Goal: Information Seeking & Learning: Compare options

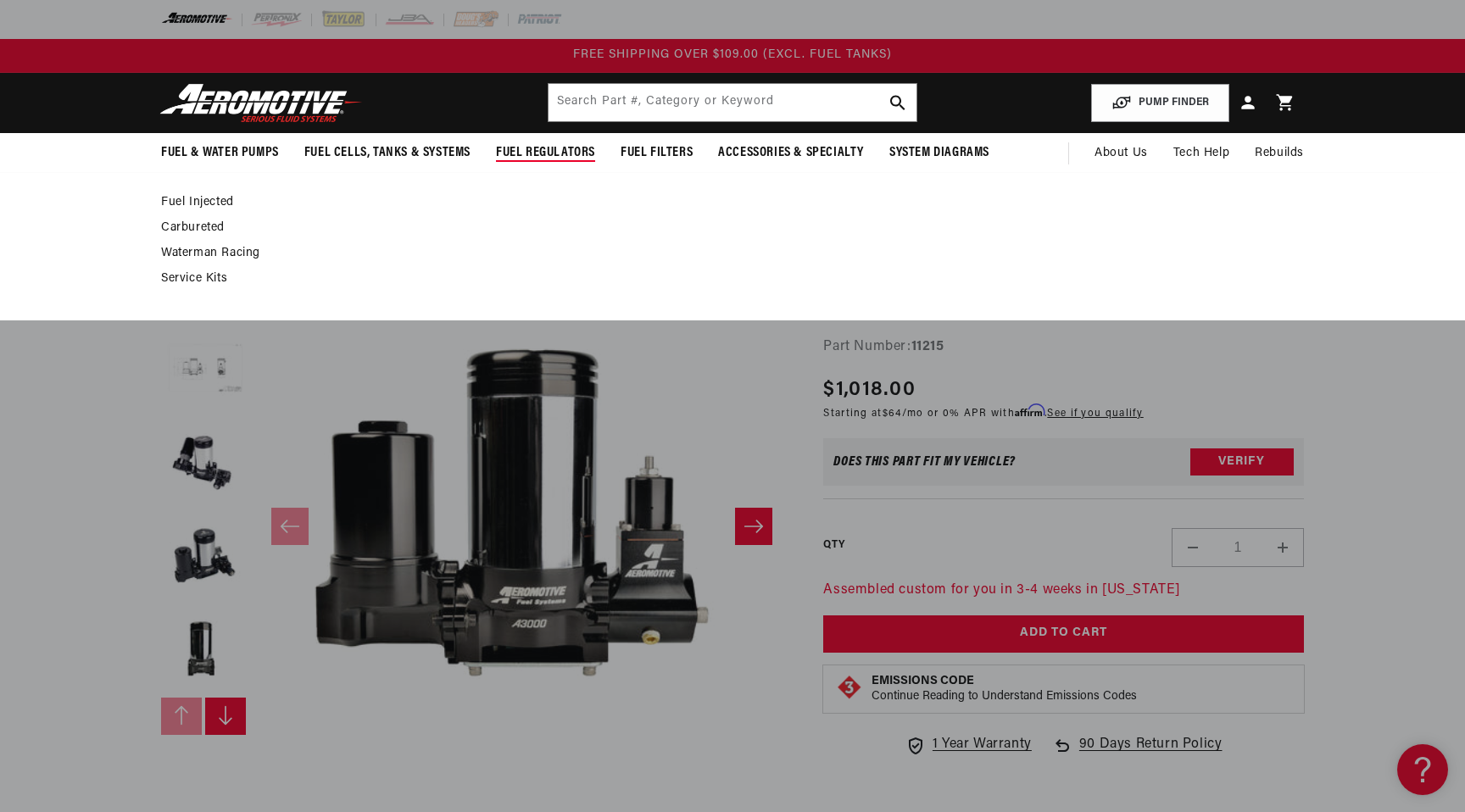
click at [558, 148] on span "Fuel Regulators" at bounding box center [546, 153] width 99 height 18
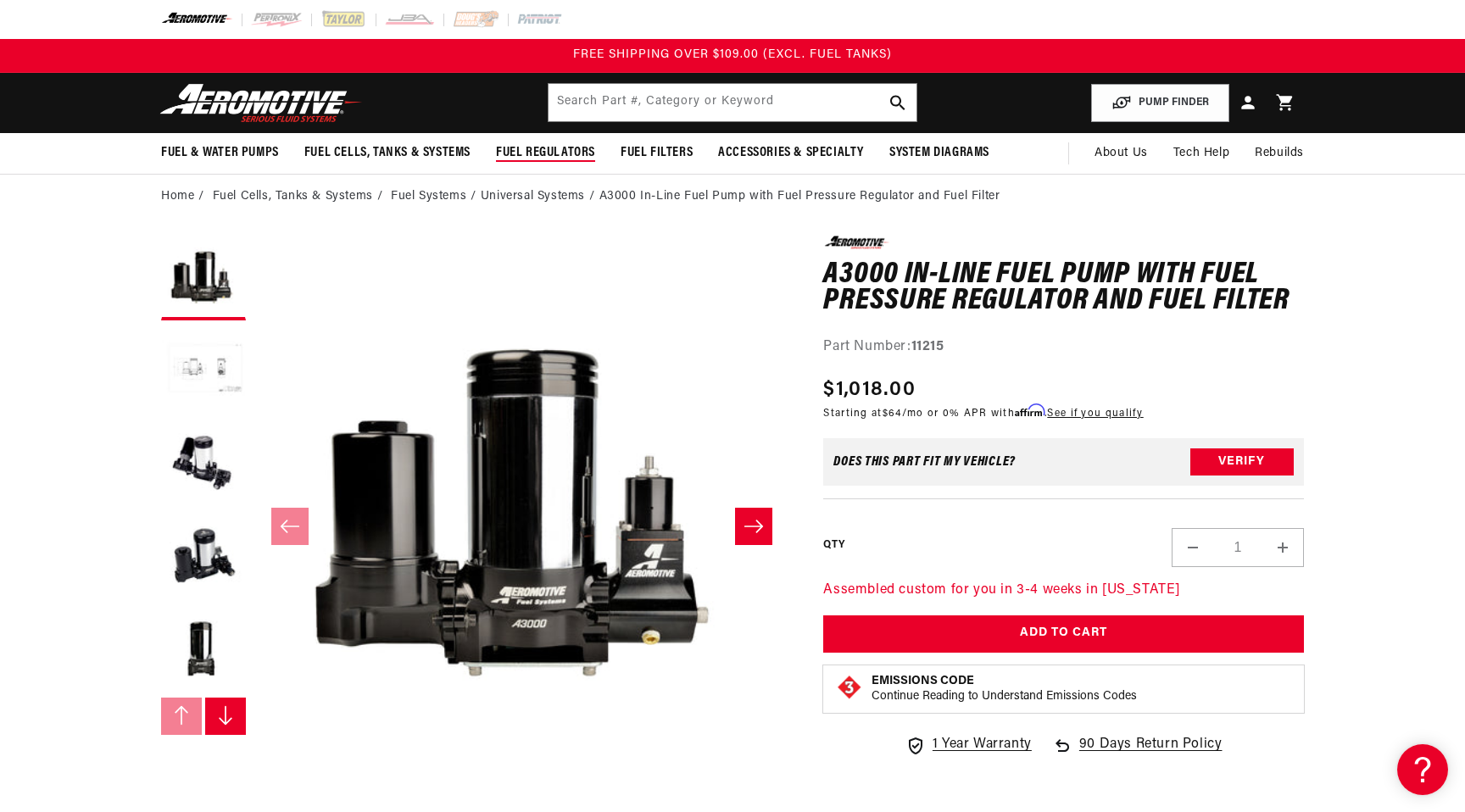
click at [531, 147] on span "Fuel Regulators" at bounding box center [546, 153] width 99 height 18
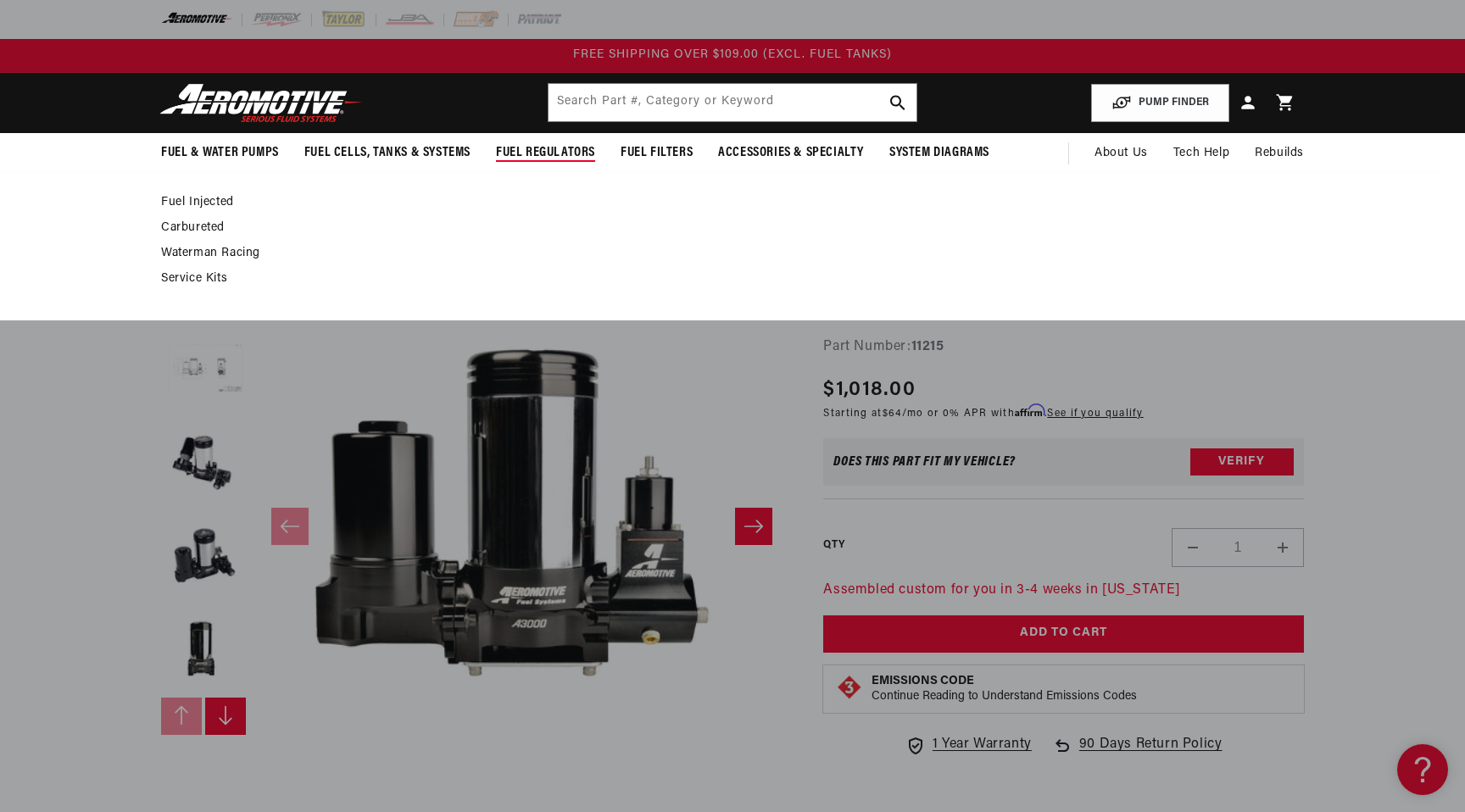
click at [190, 224] on link "Carbureted" at bounding box center [724, 228] width 1125 height 15
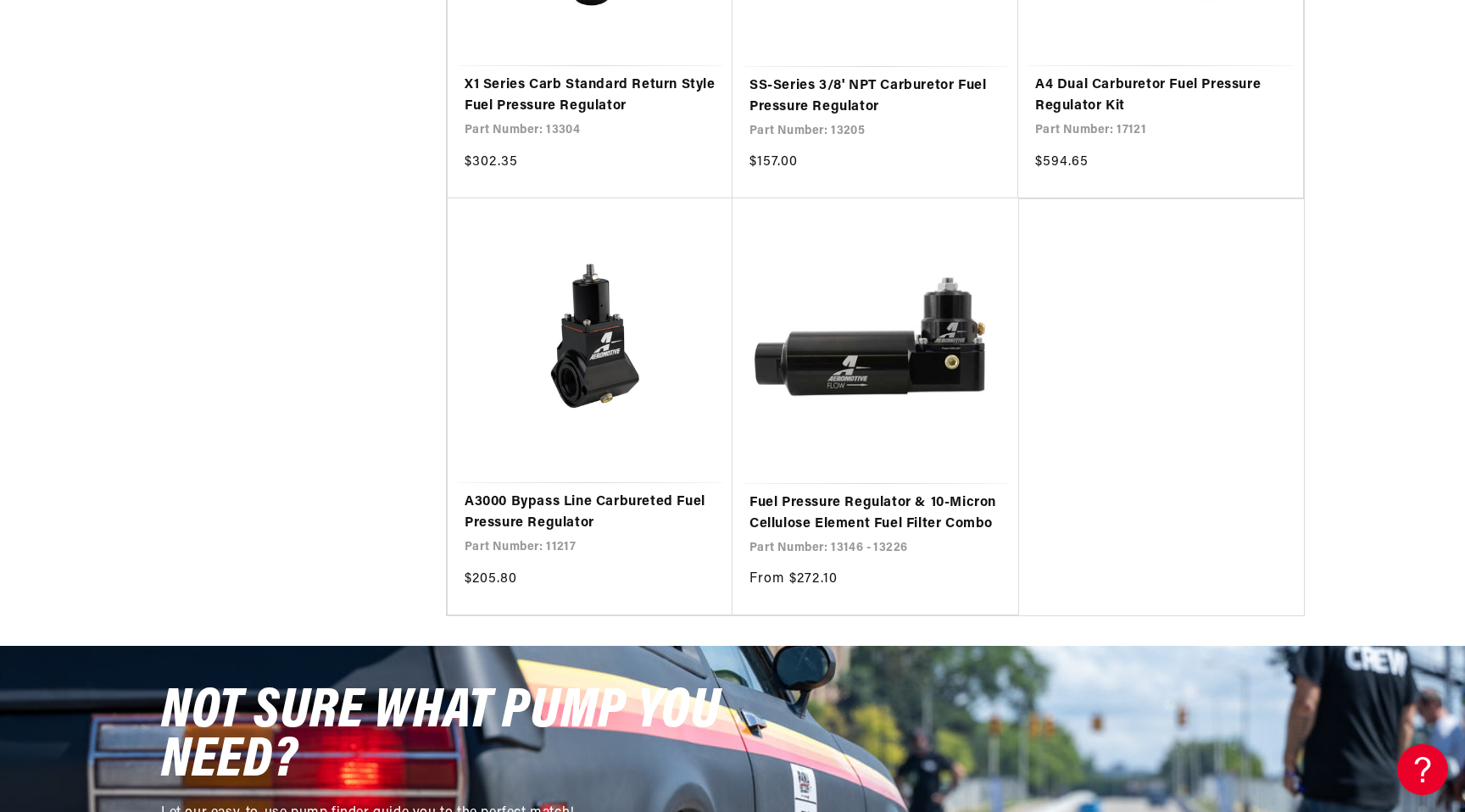
scroll to position [2874, 0]
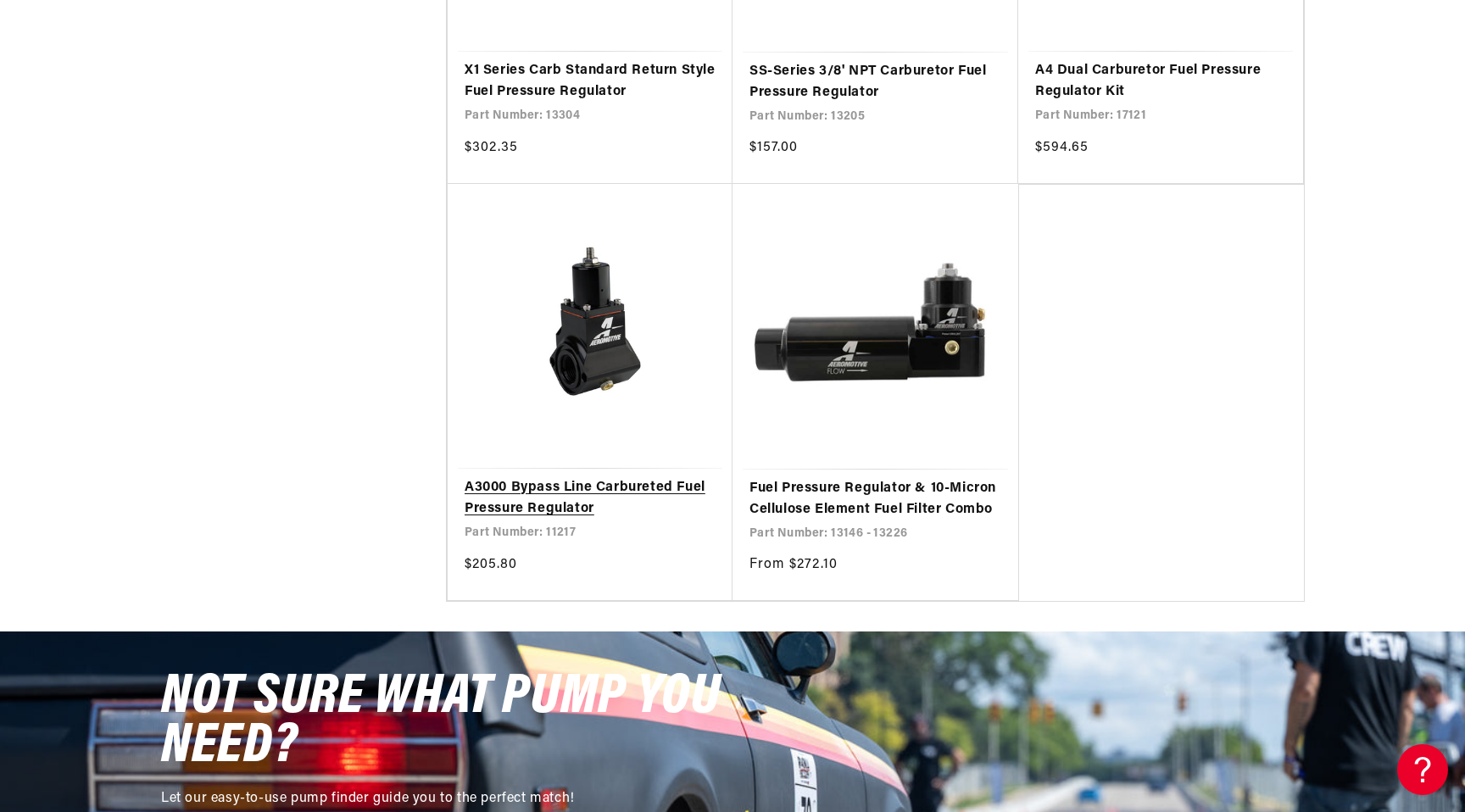
click at [564, 491] on link "A3000 Bypass Line Carbureted Fuel Pressure Regulator" at bounding box center [590, 498] width 250 height 43
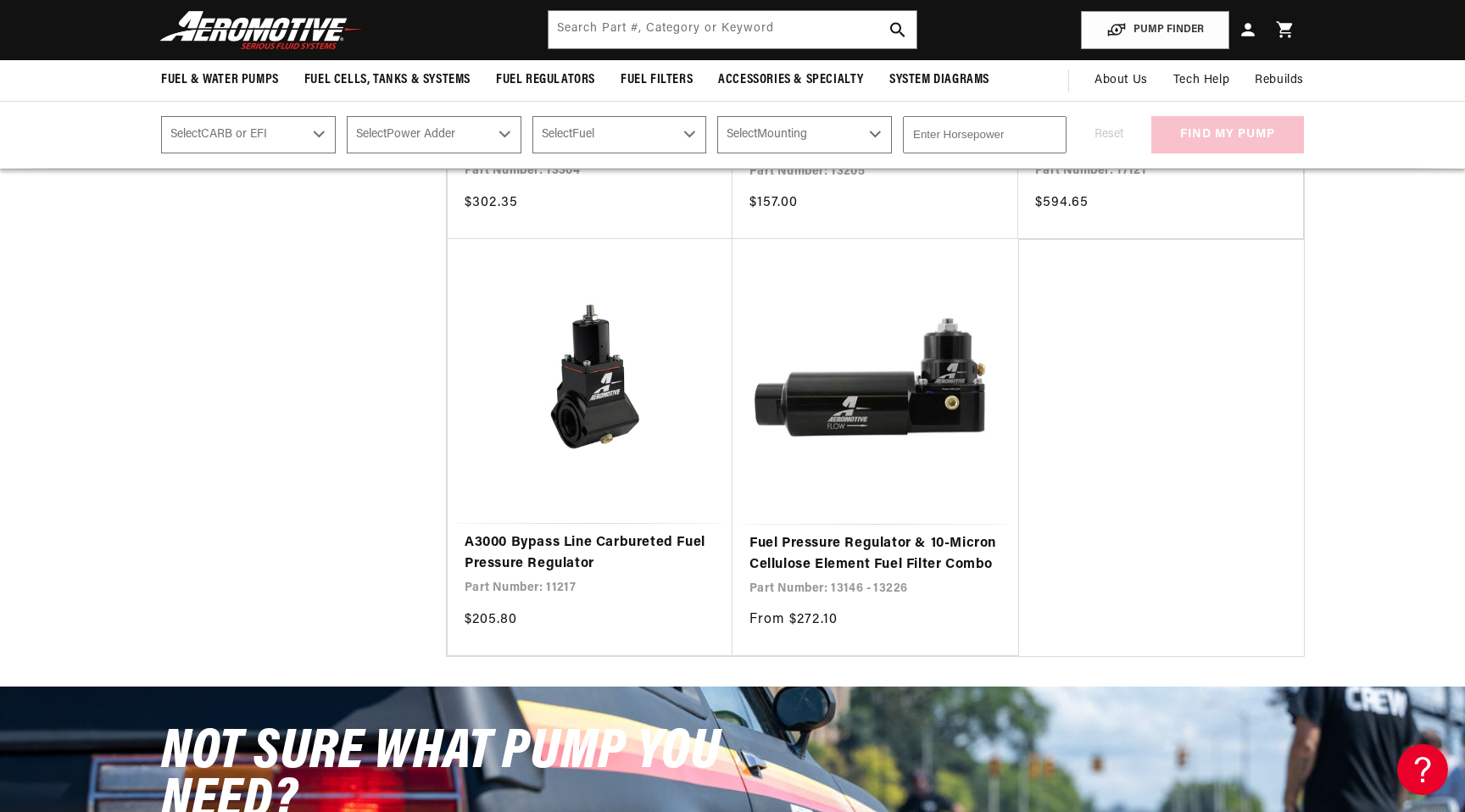
scroll to position [2815, 0]
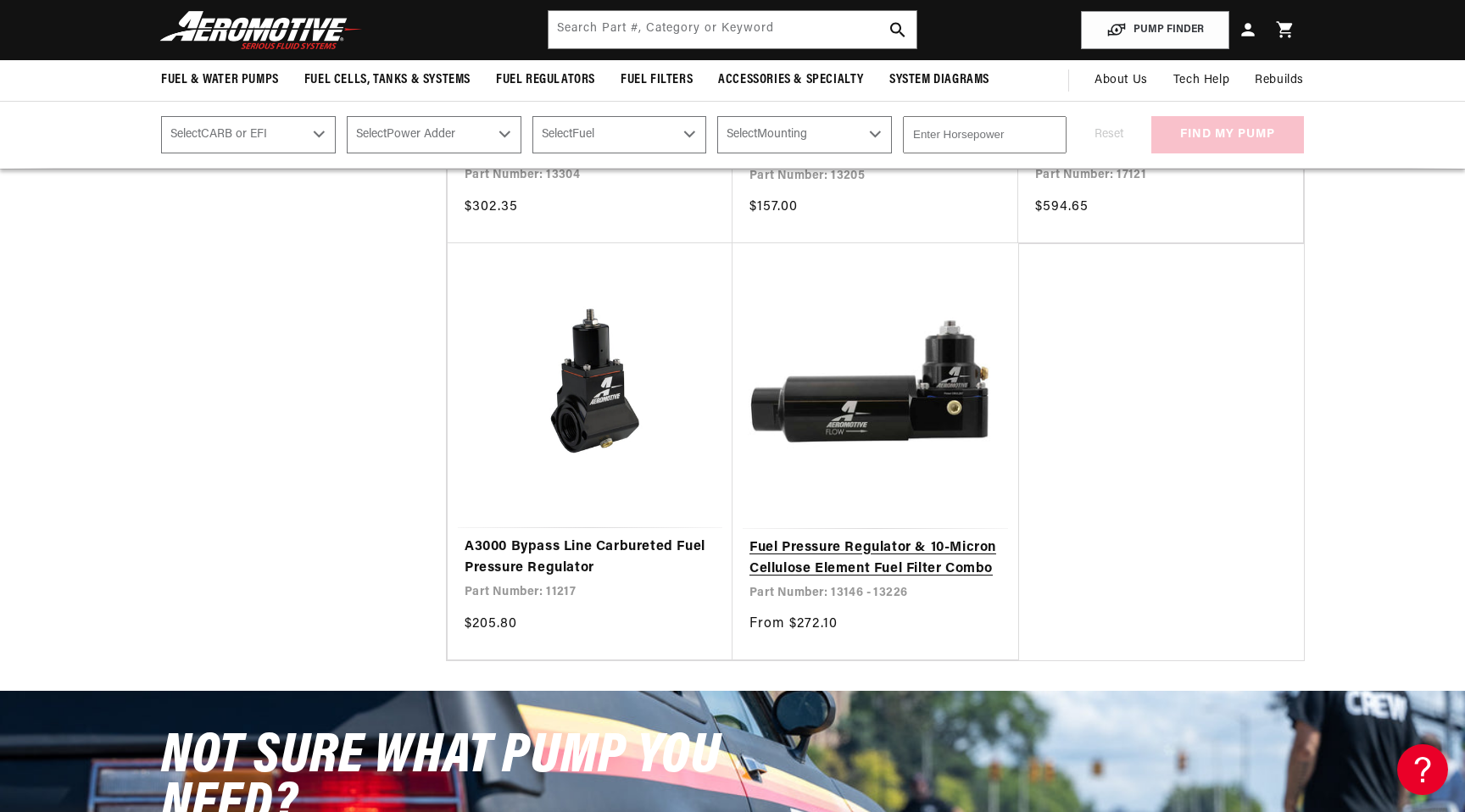
click at [916, 556] on link "Fuel Pressure Regulator & 10-Micron Cellulose Element Fuel Filter Combo" at bounding box center [875, 559] width 251 height 43
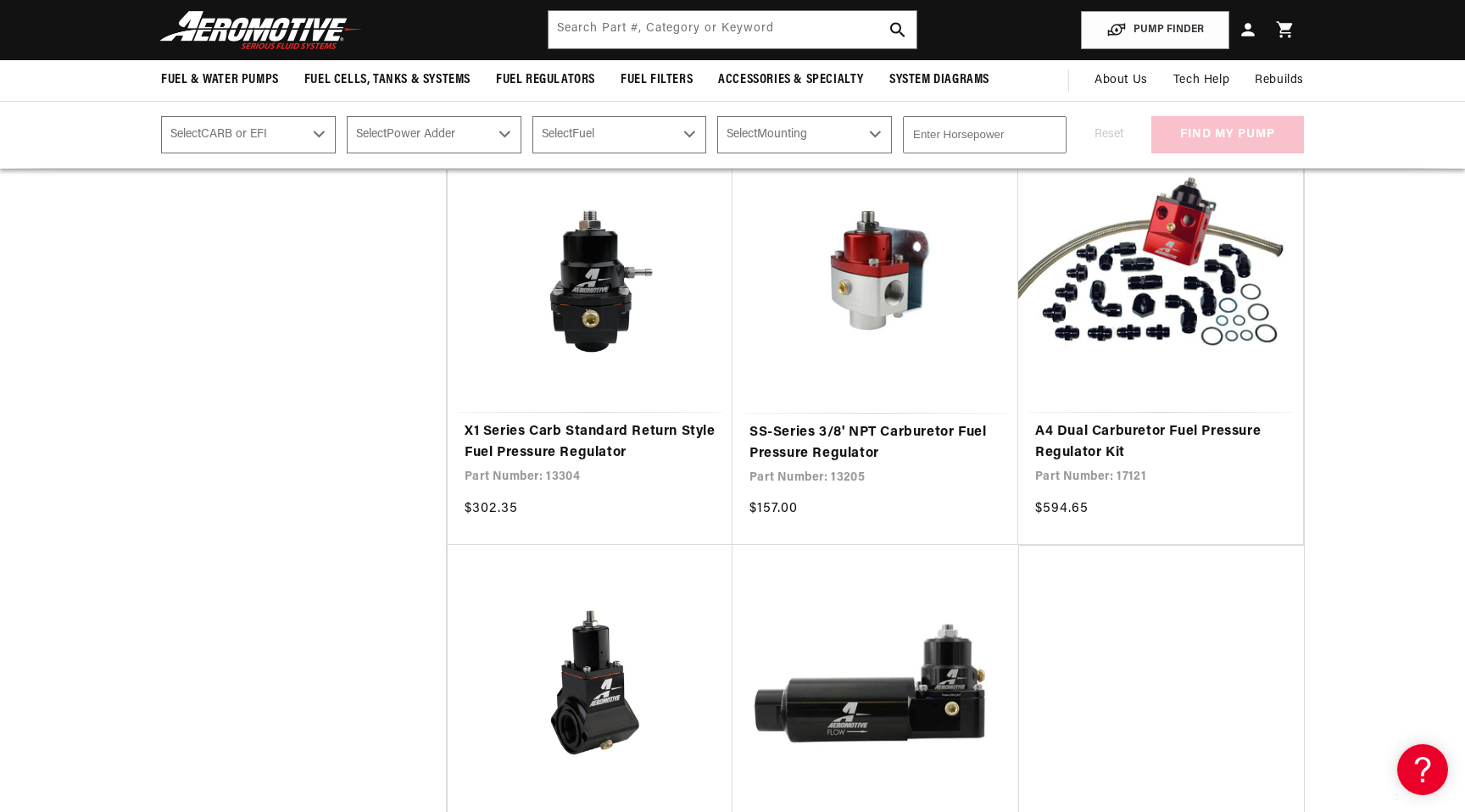
scroll to position [2512, 0]
click at [824, 437] on link "SS-Series 3/8' NPT Carburetor Fuel Pressure Regulator" at bounding box center [875, 444] width 251 height 43
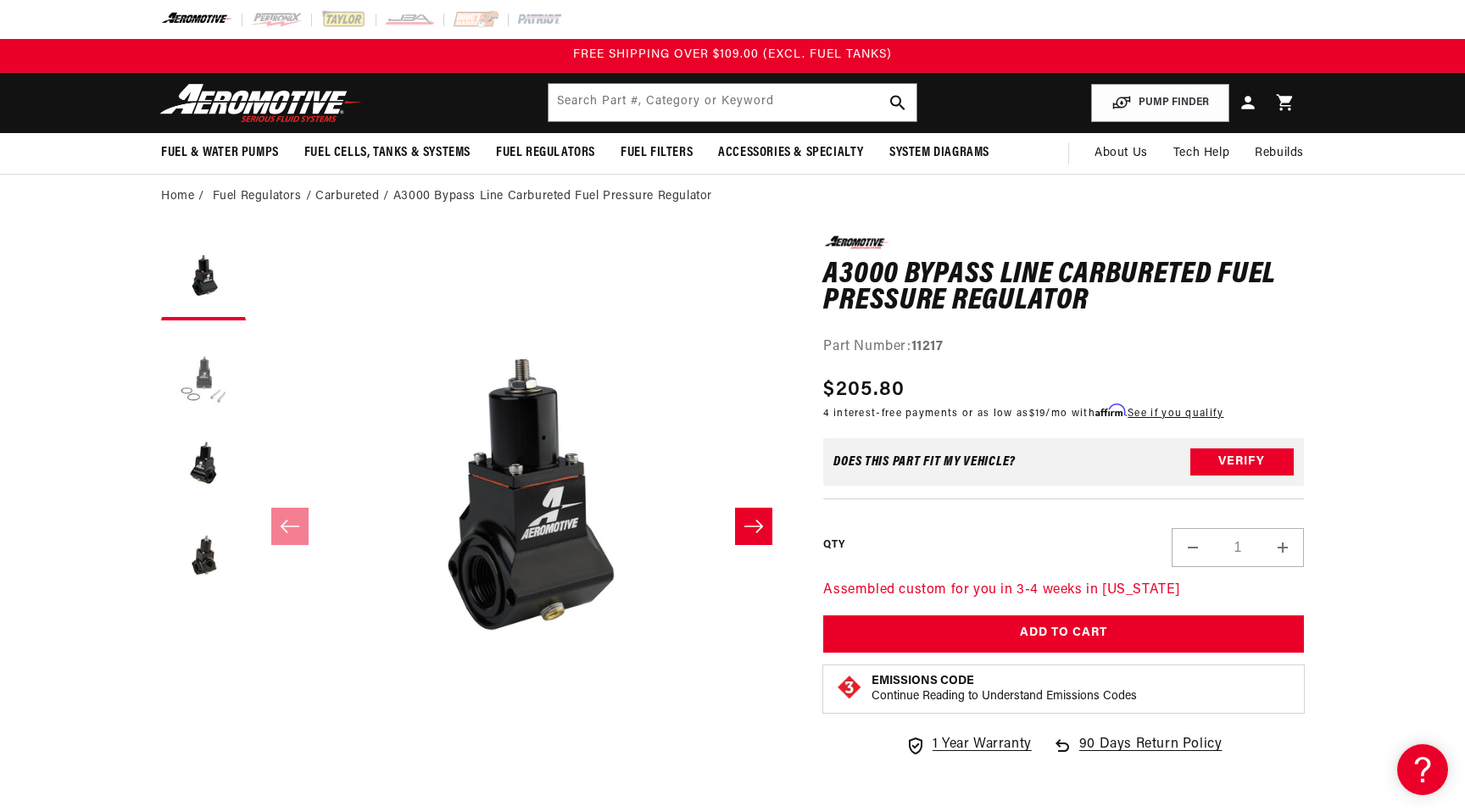
click at [202, 377] on button "Load image 2 in gallery view" at bounding box center [203, 370] width 85 height 85
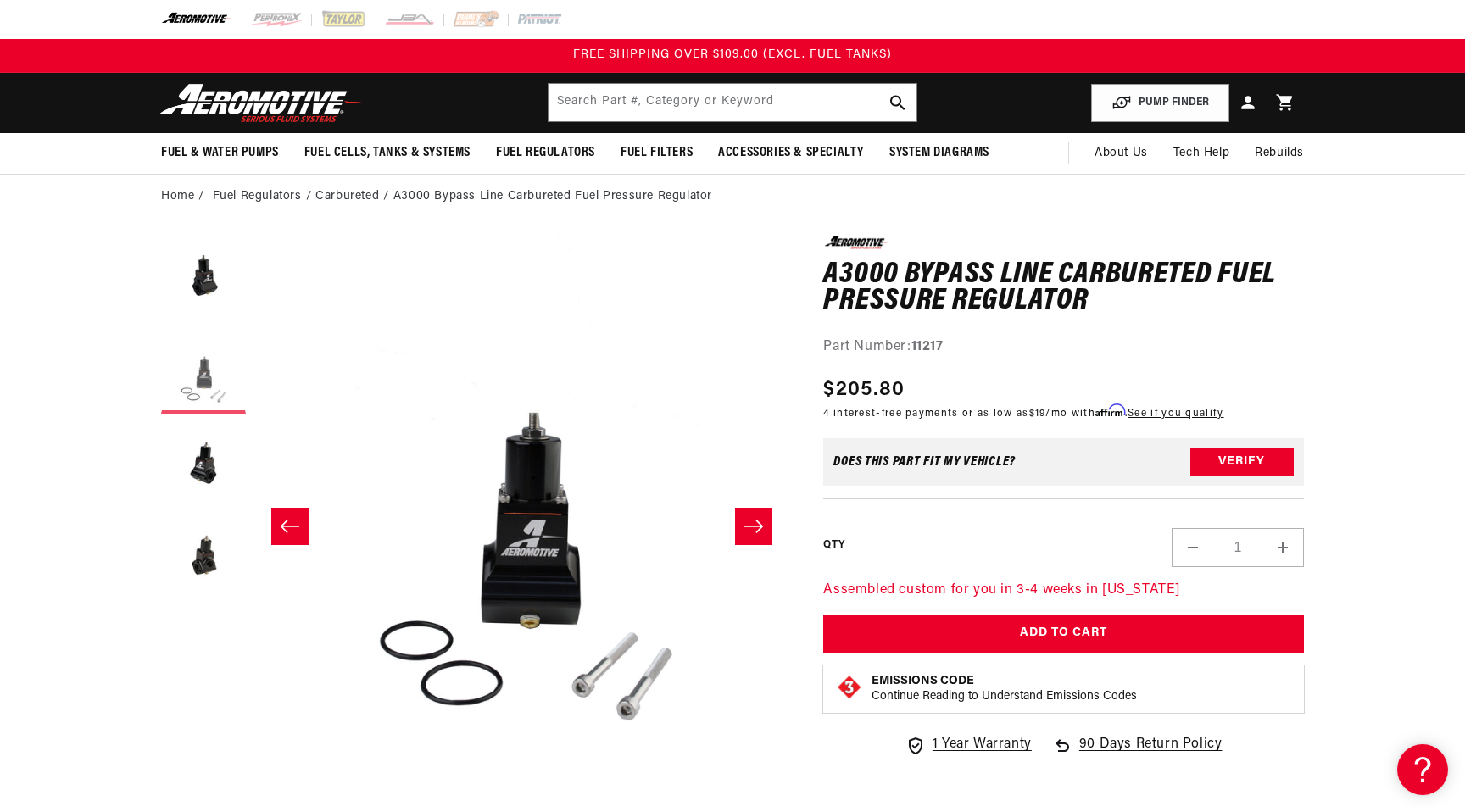
scroll to position [0, 535]
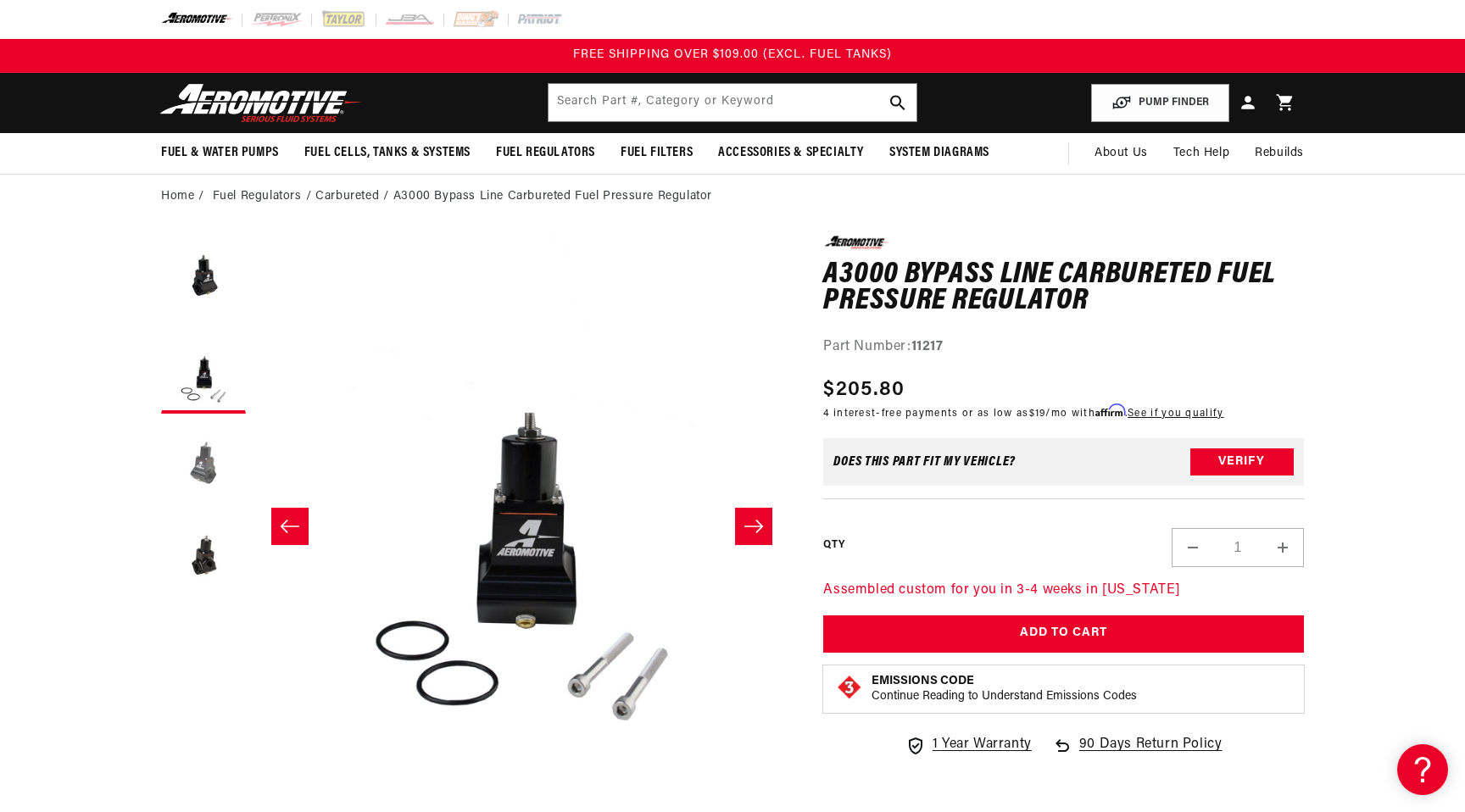
click at [202, 461] on button "Load image 3 in gallery view" at bounding box center [203, 464] width 85 height 85
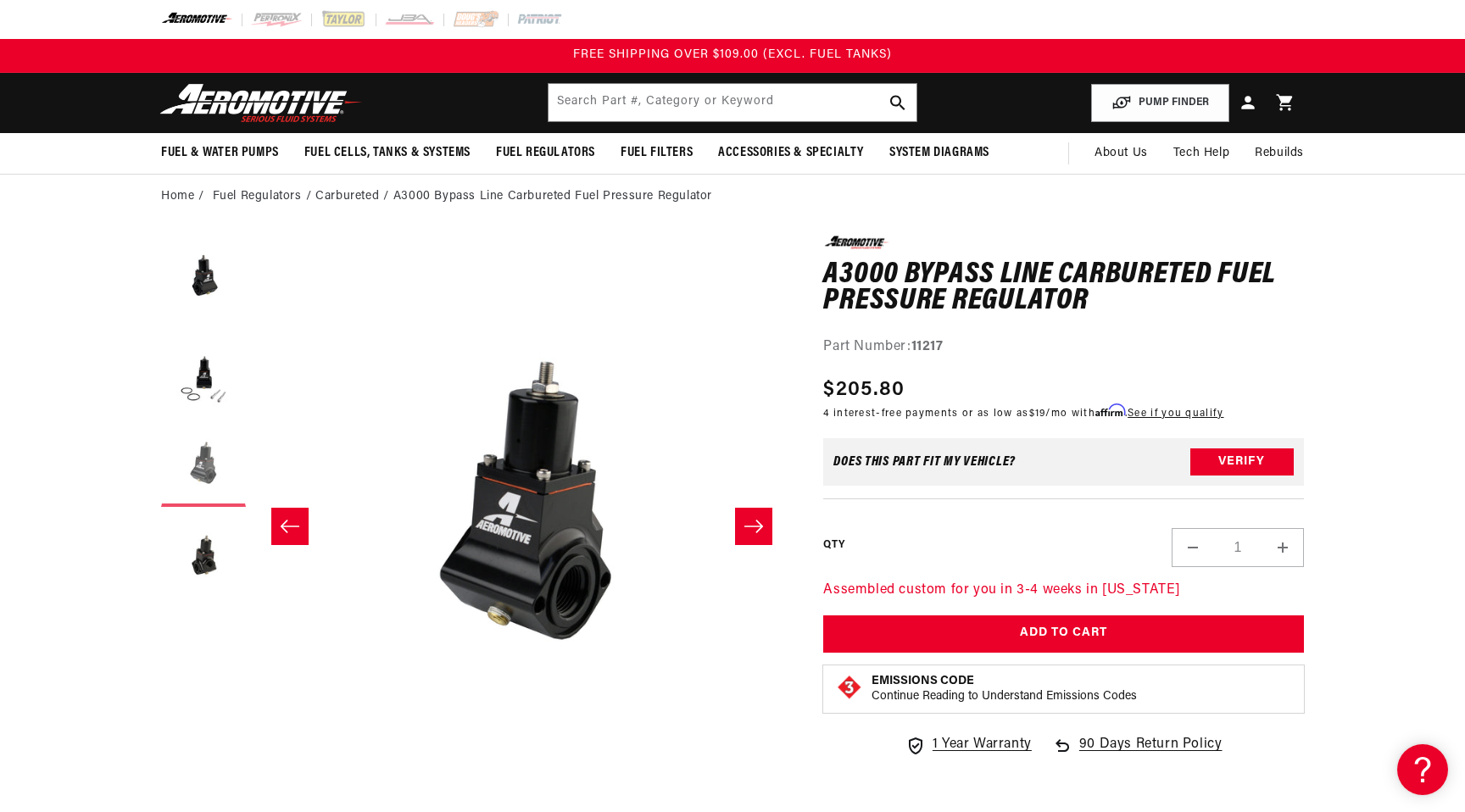
scroll to position [0, 1070]
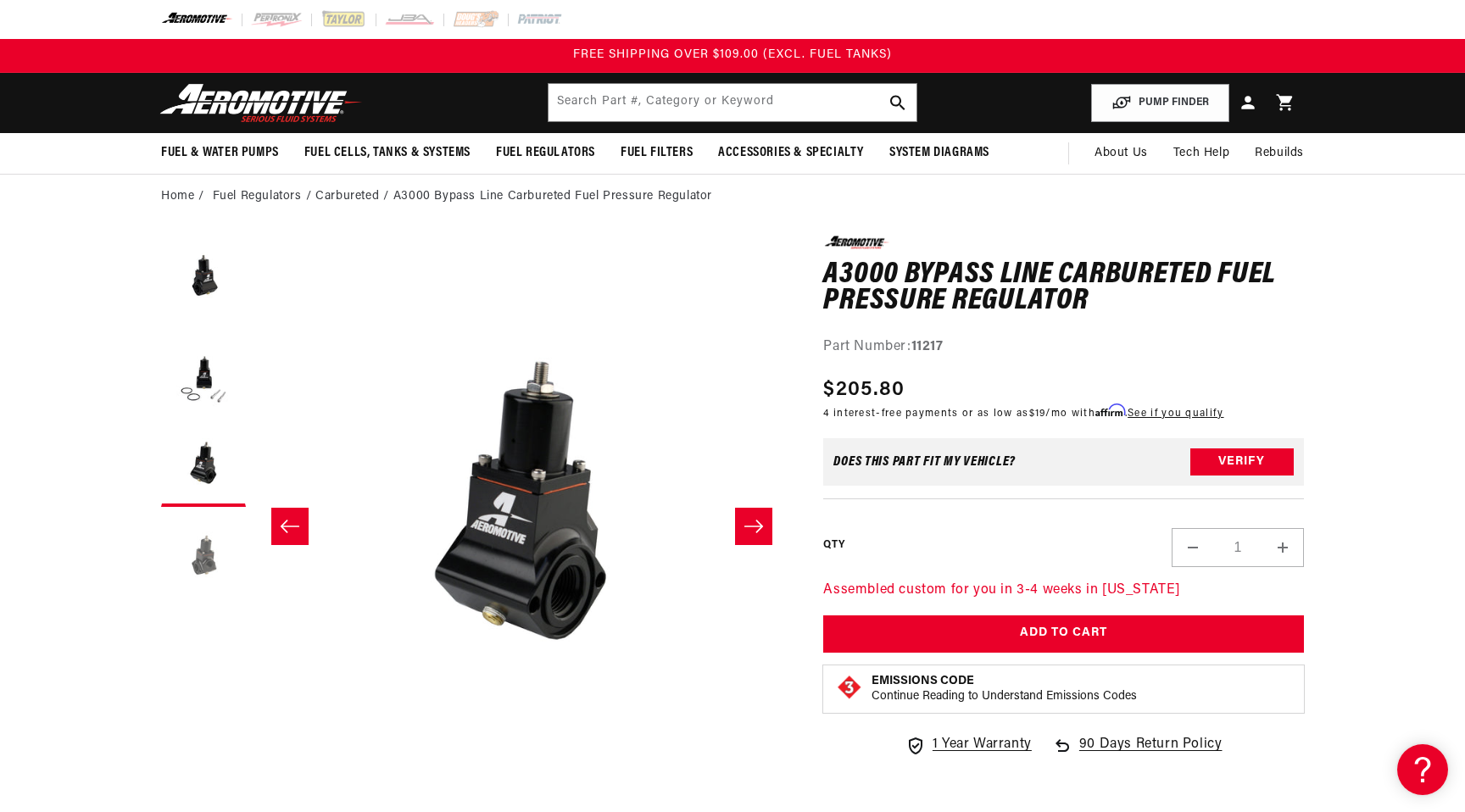
click at [209, 556] on button "Load image 4 in gallery view" at bounding box center [203, 557] width 85 height 85
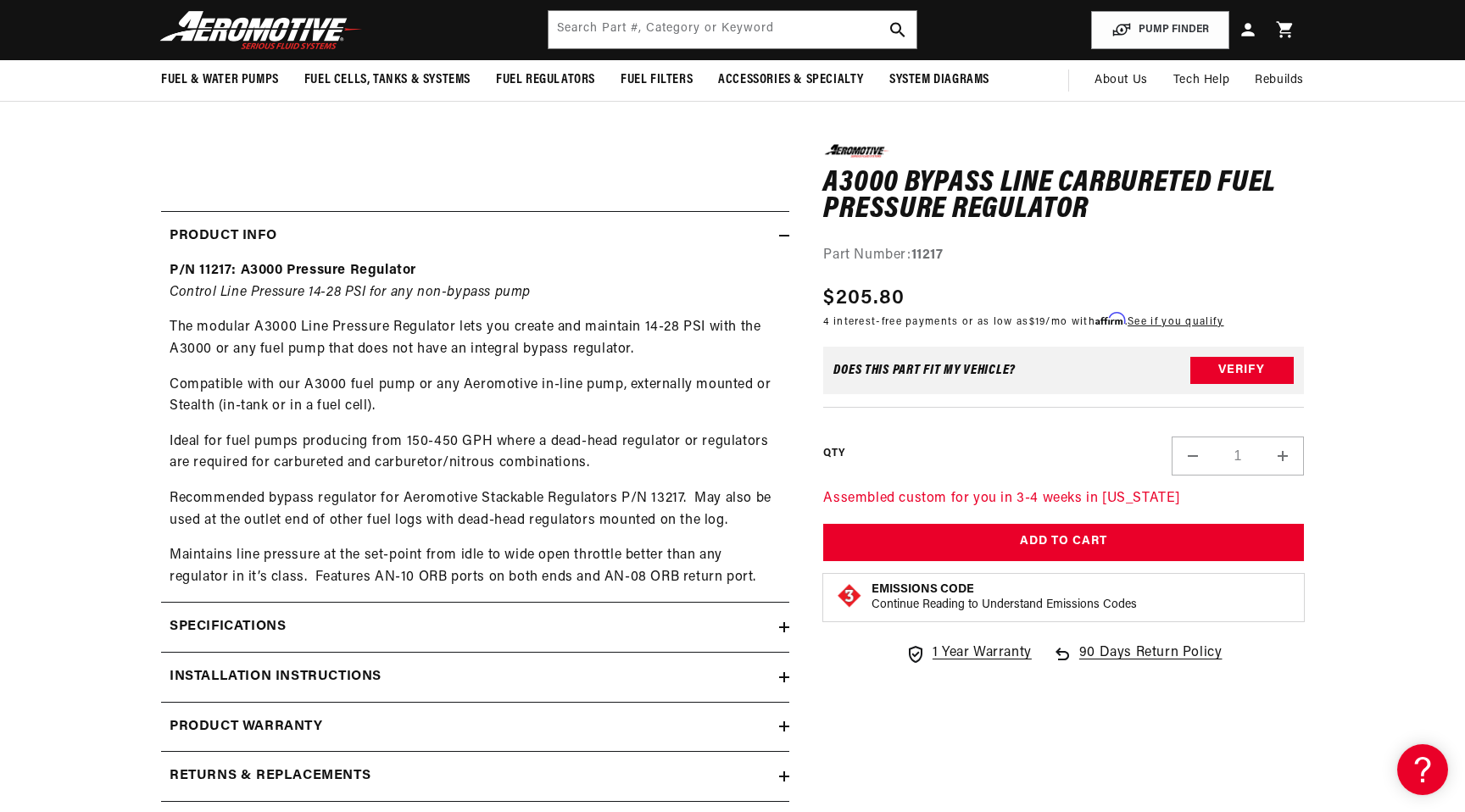
scroll to position [637, 0]
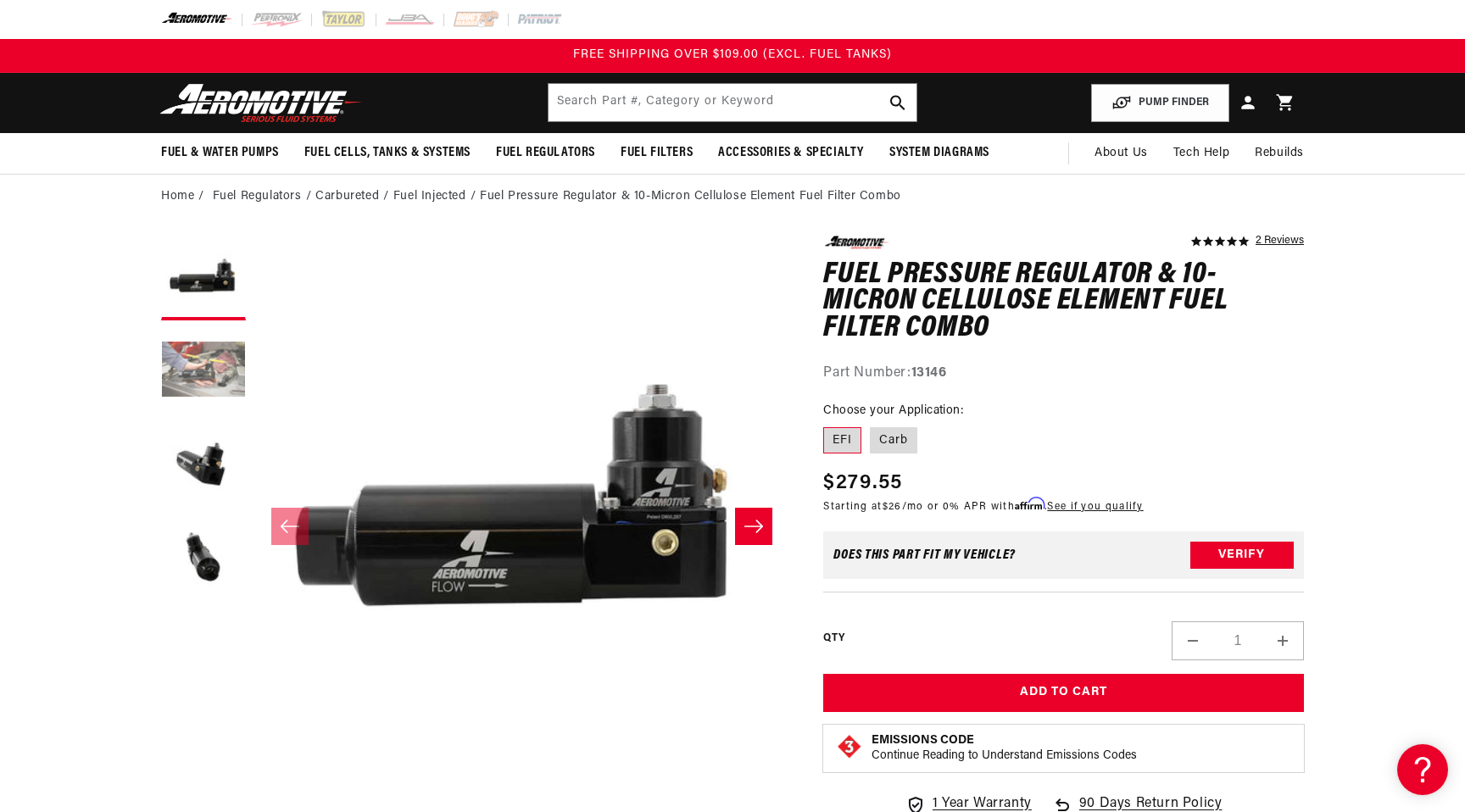
click at [188, 367] on button "Load image 2 in gallery view" at bounding box center [203, 370] width 85 height 85
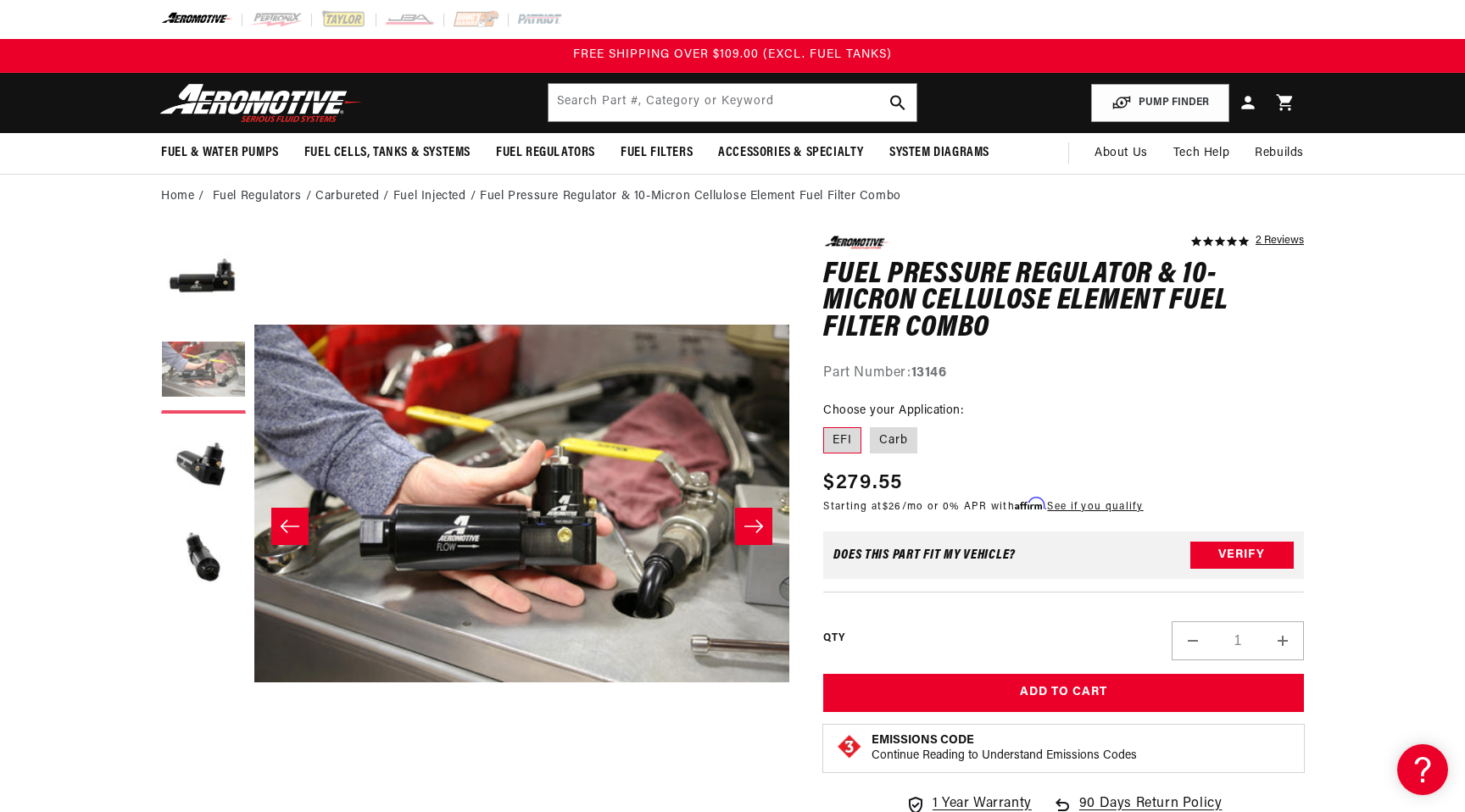
scroll to position [0, 535]
click at [196, 462] on button "Load image 3 in gallery view" at bounding box center [203, 464] width 85 height 85
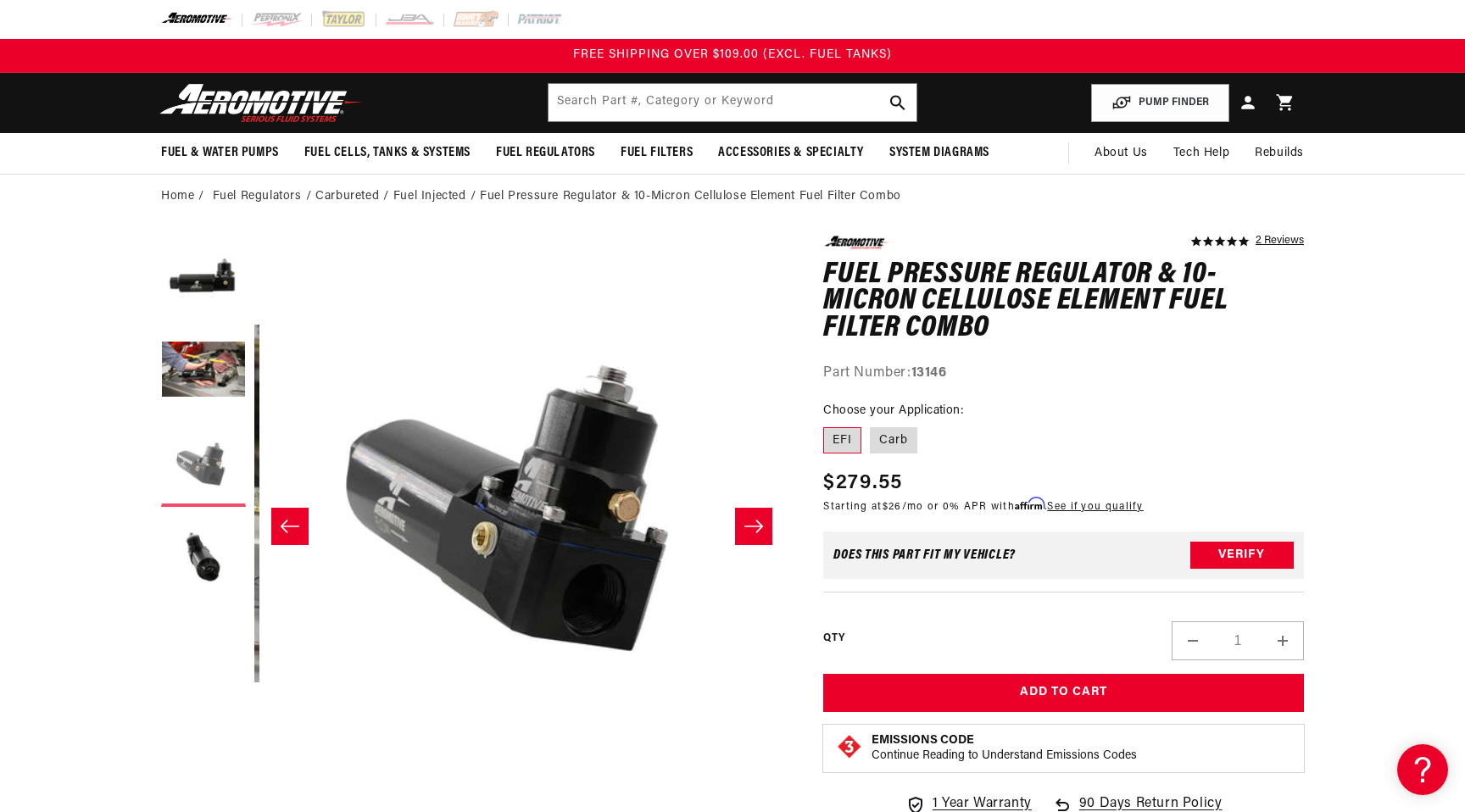
scroll to position [0, 1070]
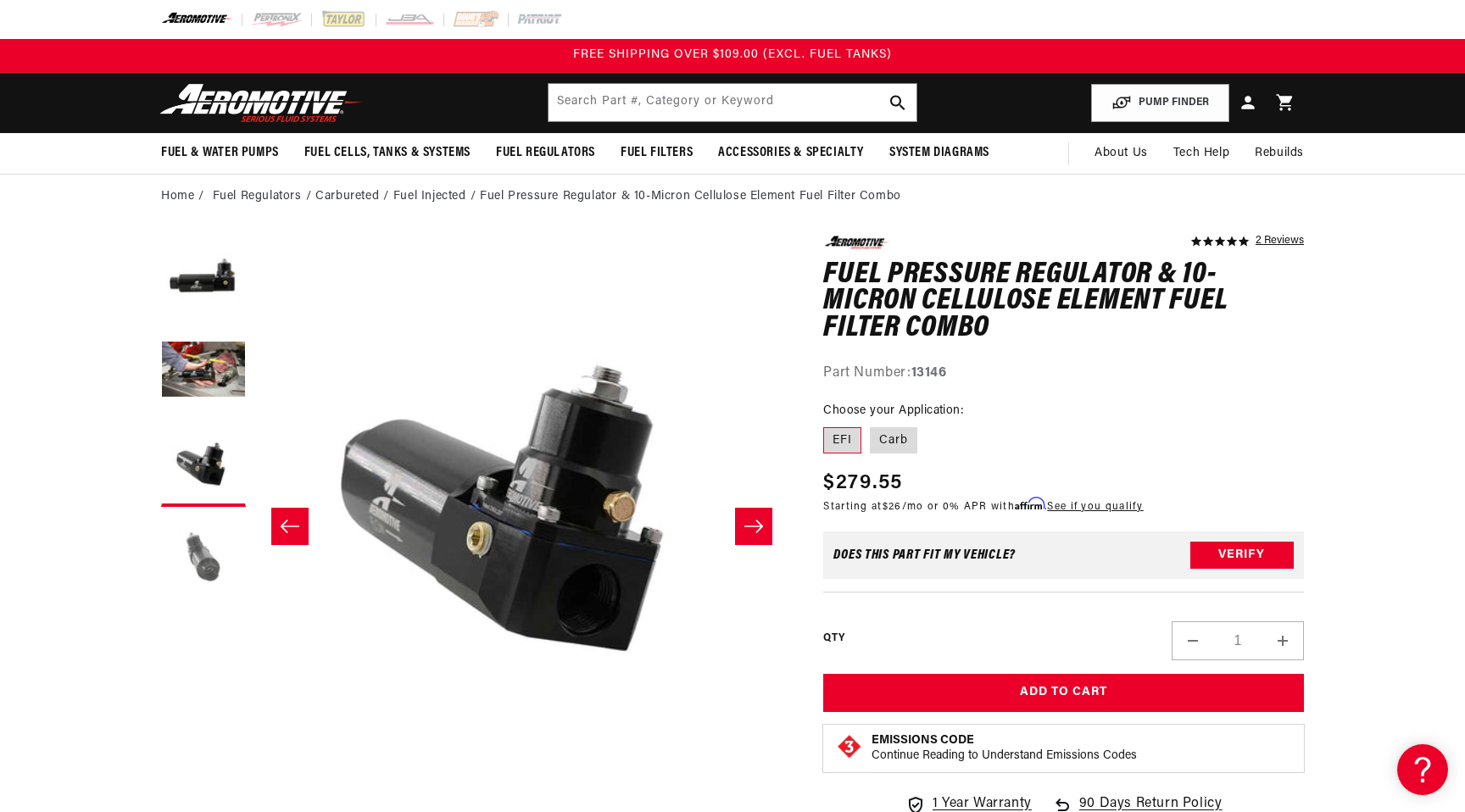
click at [202, 556] on button "Load image 4 in gallery view" at bounding box center [203, 557] width 85 height 85
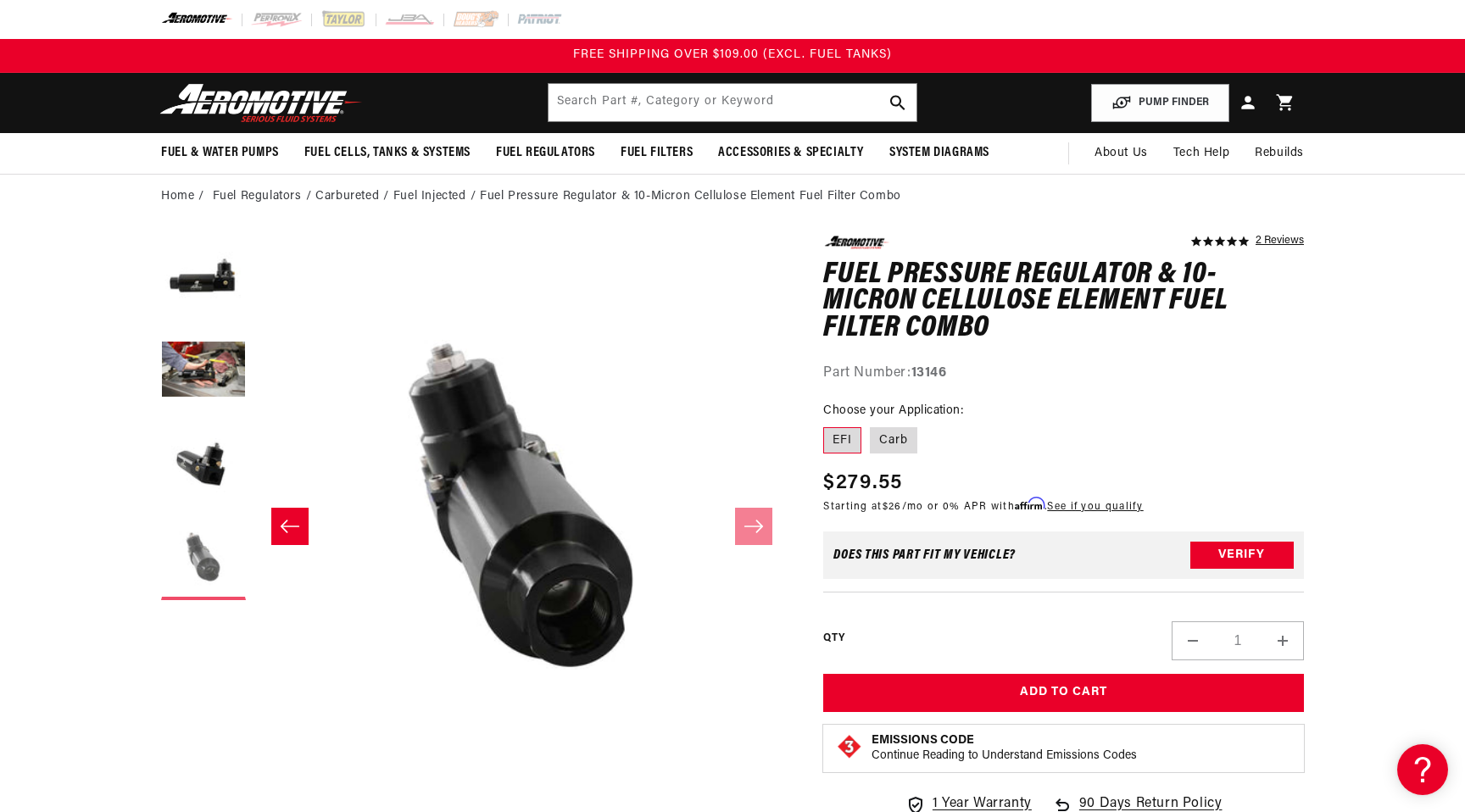
scroll to position [0, 1606]
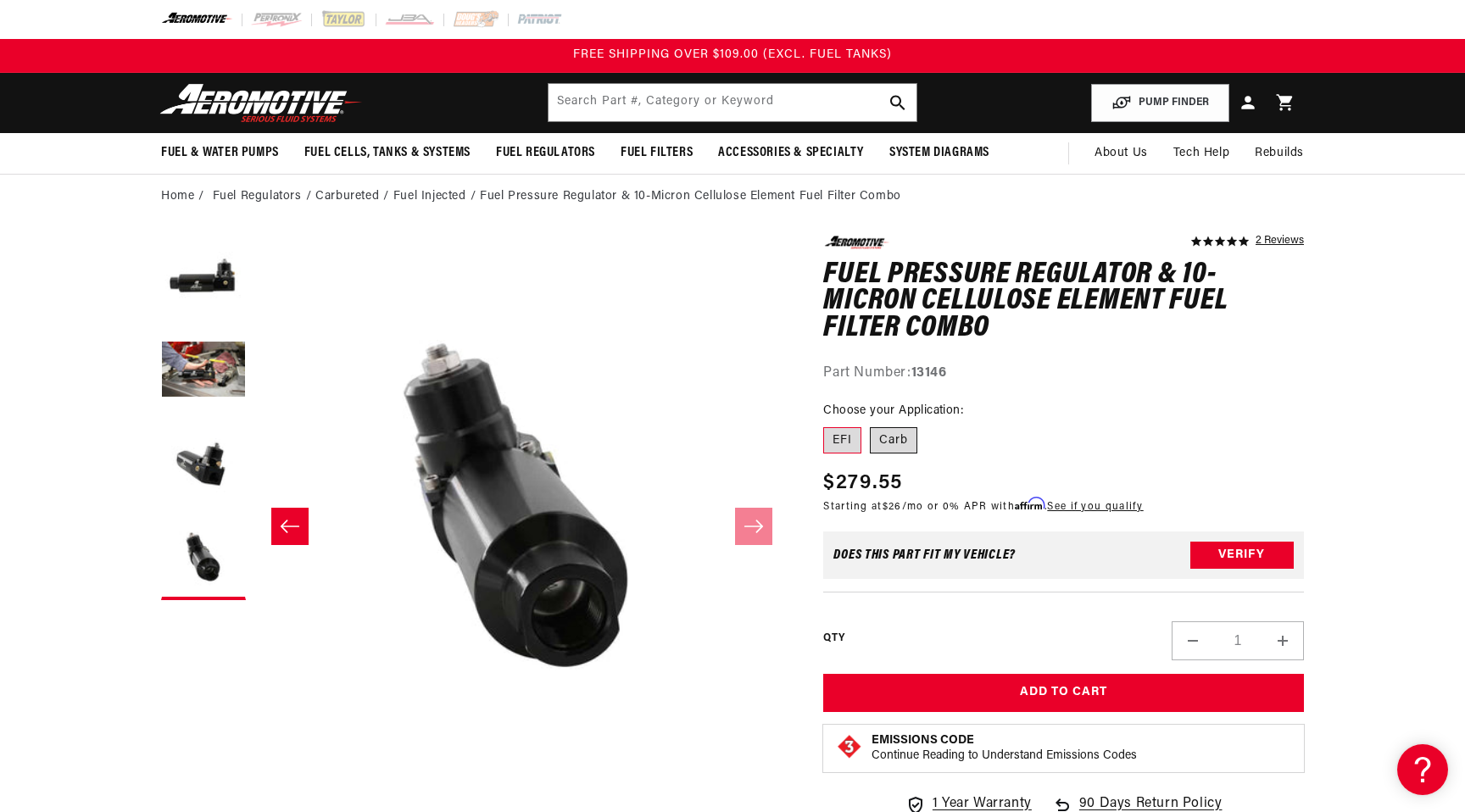
click at [906, 442] on label "Carb" at bounding box center [893, 441] width 47 height 27
click at [871, 424] on input "Carb" at bounding box center [870, 424] width 1 height 1
radio input "true"
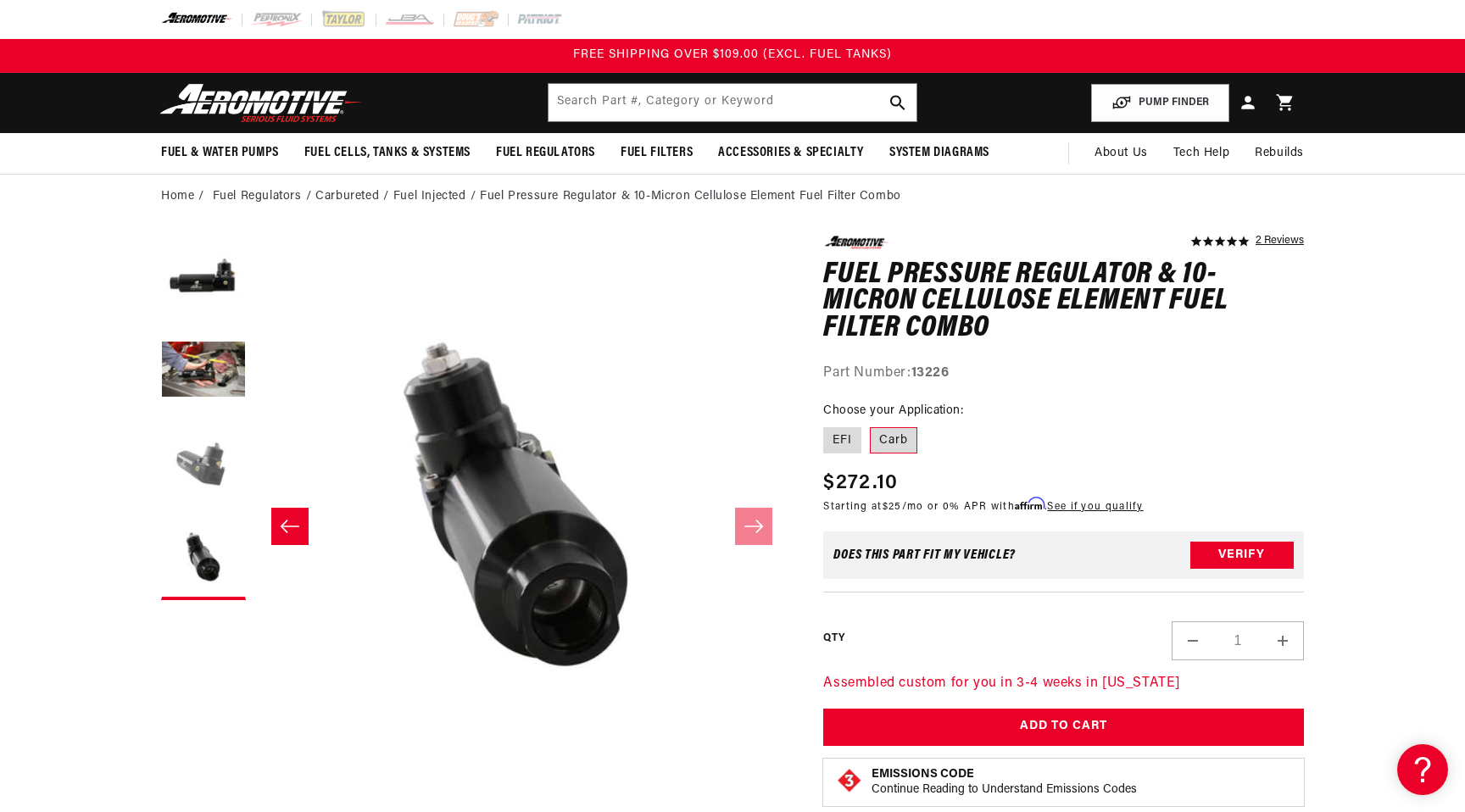
click at [204, 458] on button "Load image 3 in gallery view" at bounding box center [203, 464] width 85 height 85
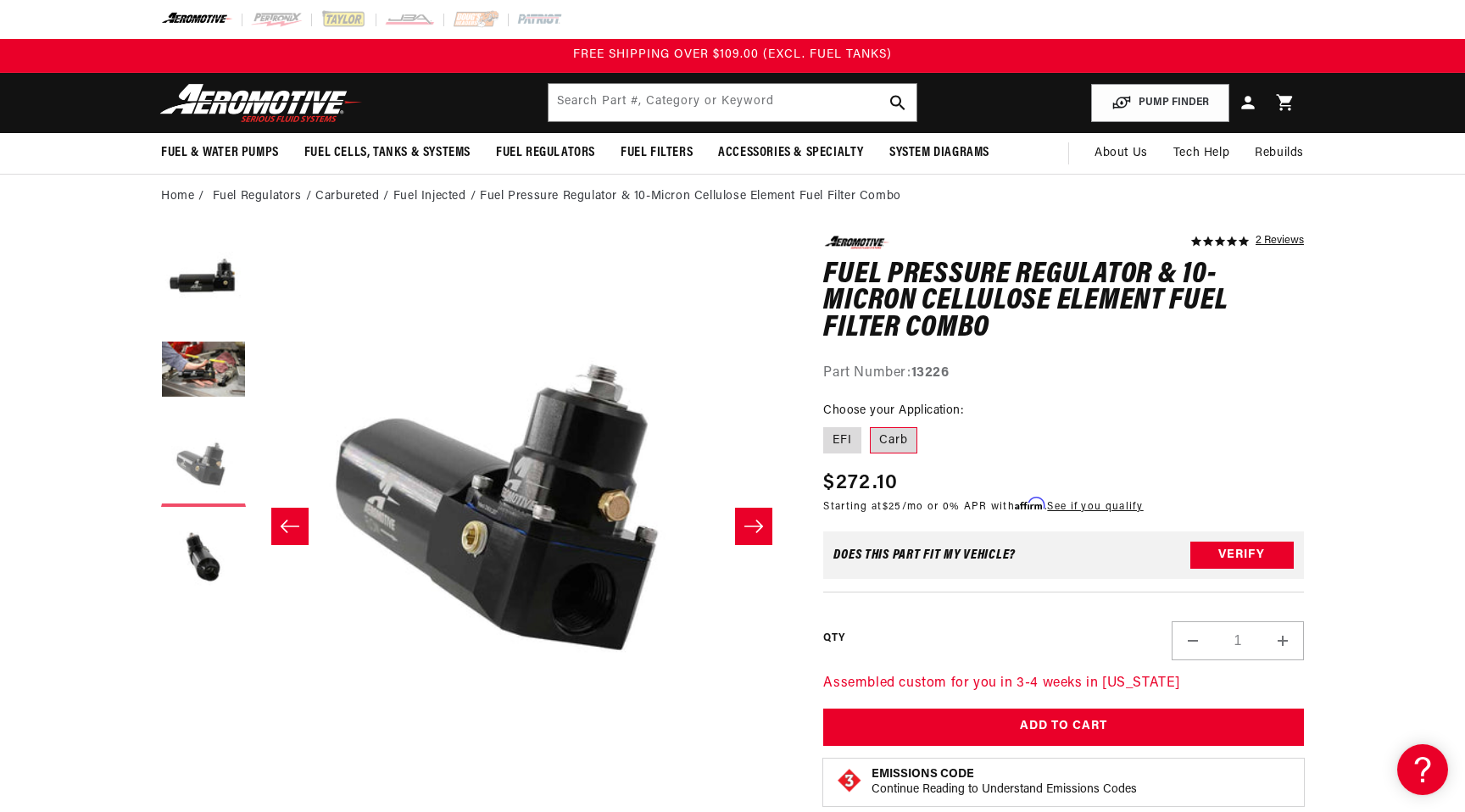
scroll to position [1, 1070]
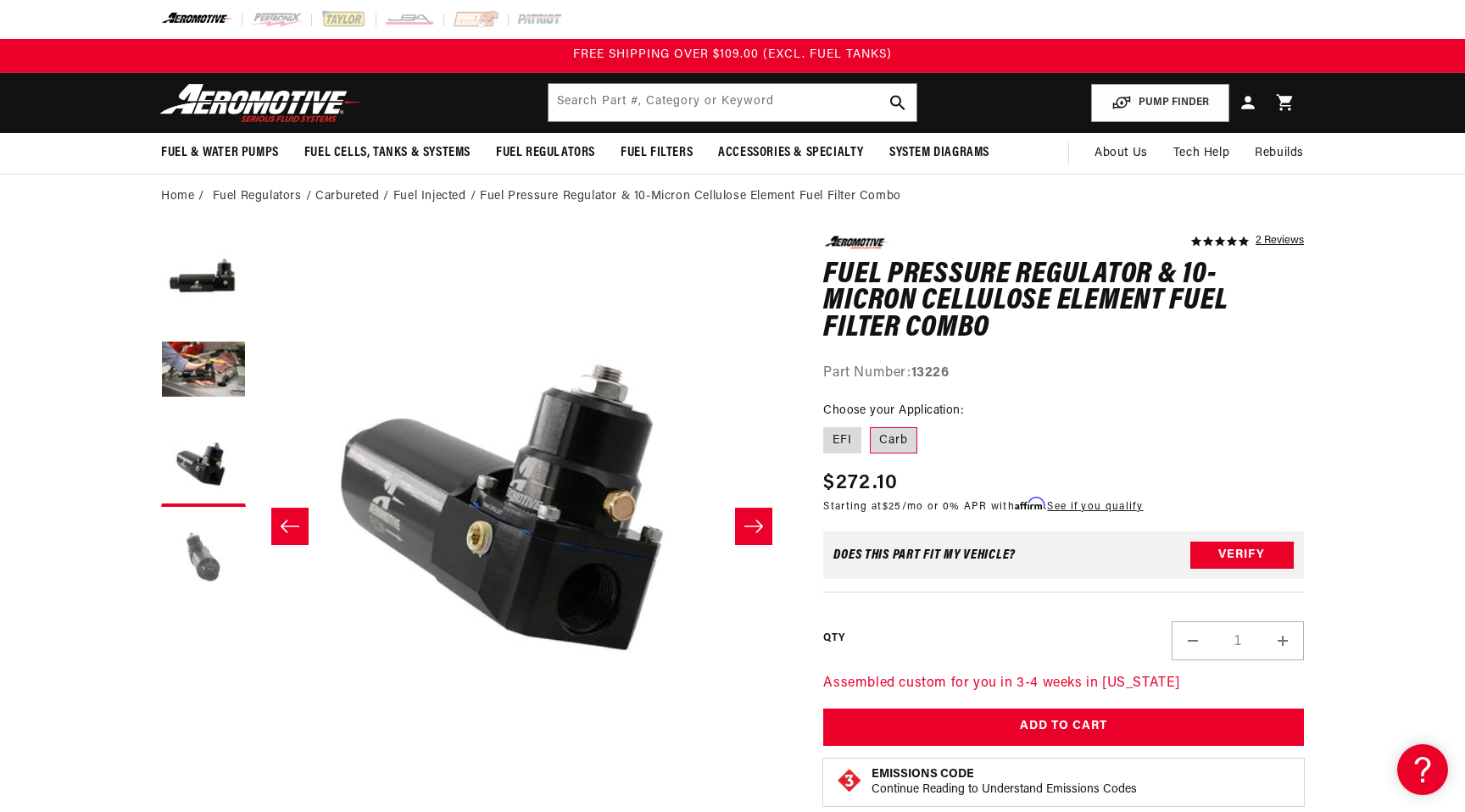
click at [199, 544] on button "Load image 4 in gallery view" at bounding box center [203, 557] width 85 height 85
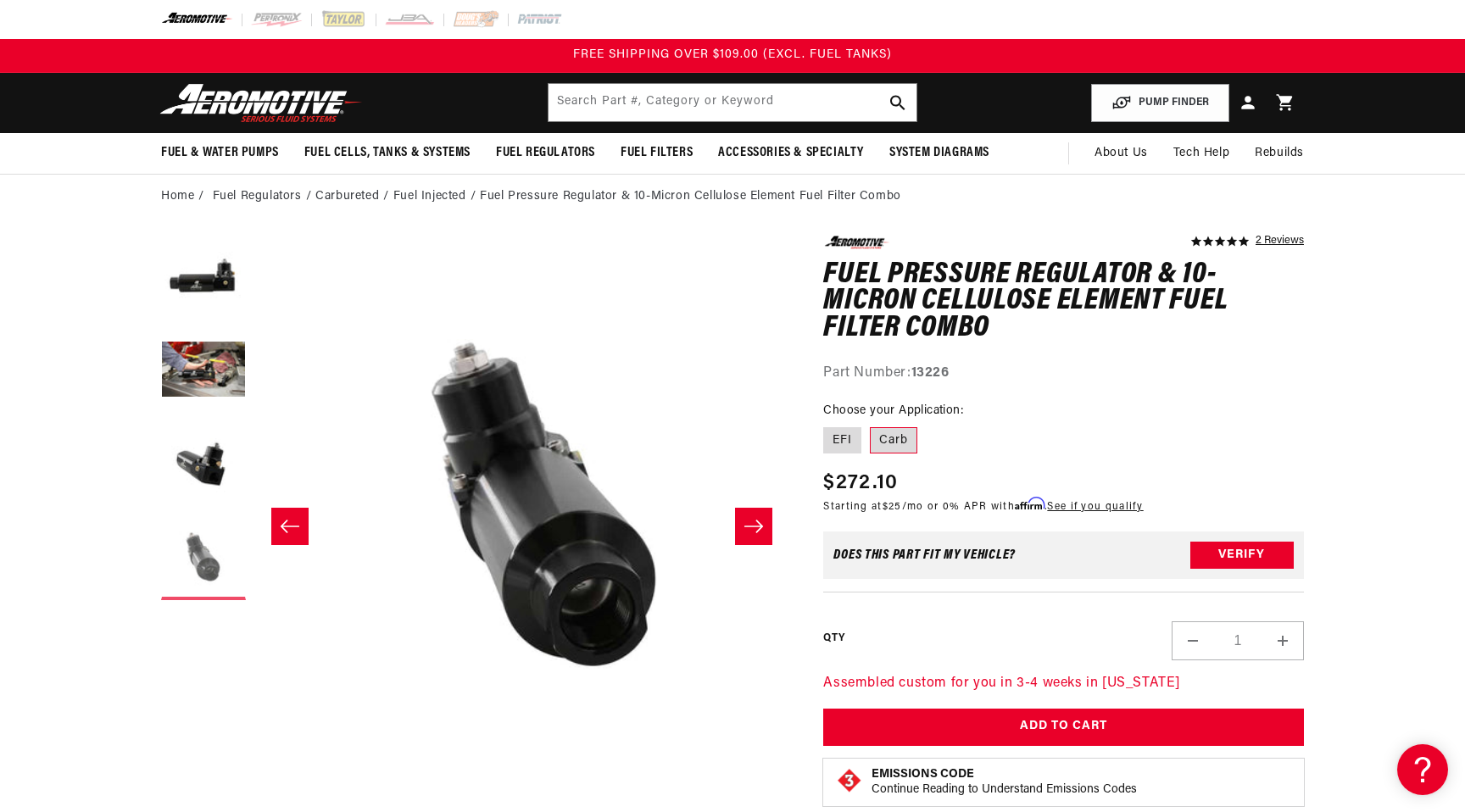
scroll to position [1, 1606]
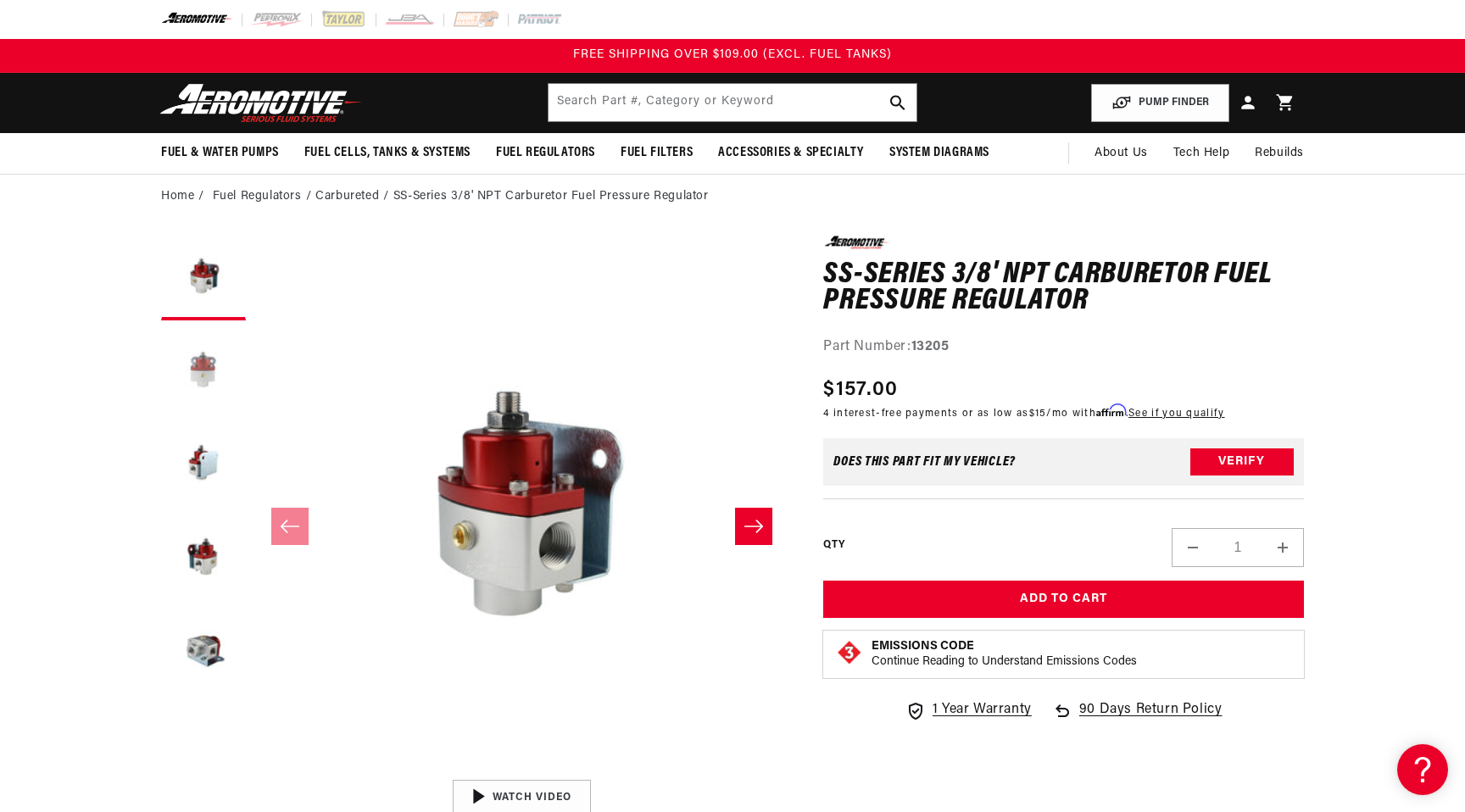
click at [202, 361] on button "Load image 2 in gallery view" at bounding box center [203, 370] width 85 height 85
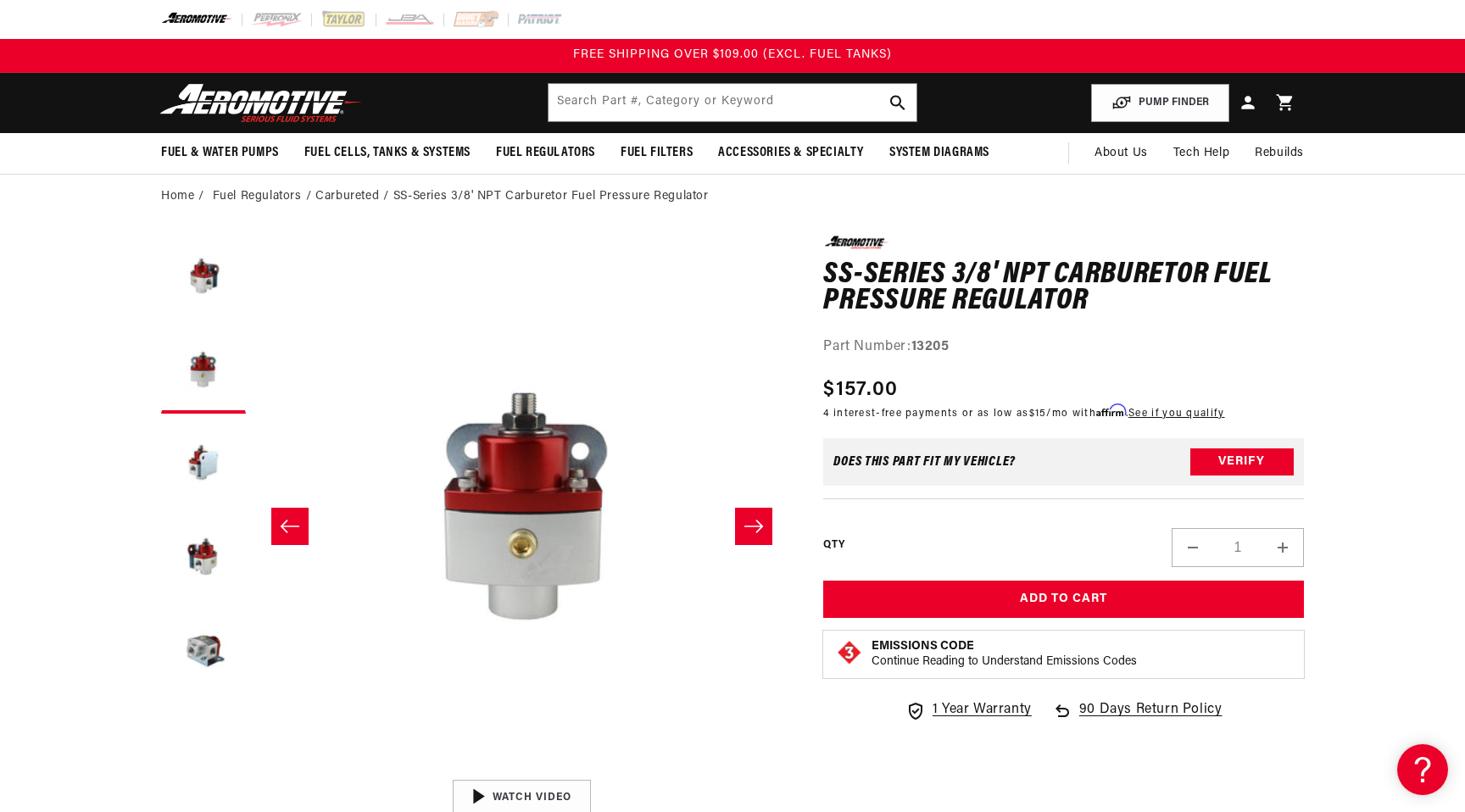
scroll to position [0, 535]
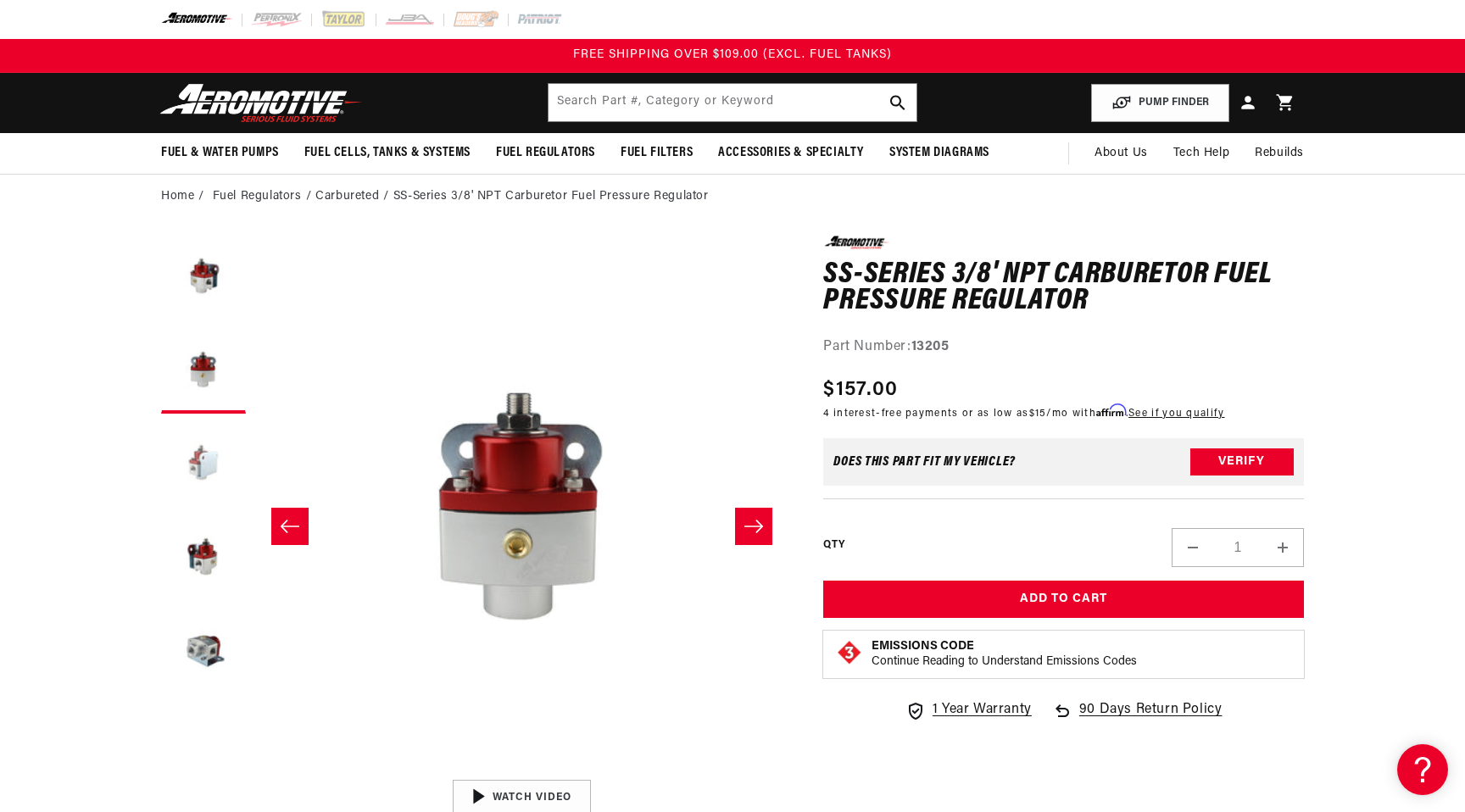
click at [200, 463] on button "Load image 3 in gallery view" at bounding box center [203, 464] width 85 height 85
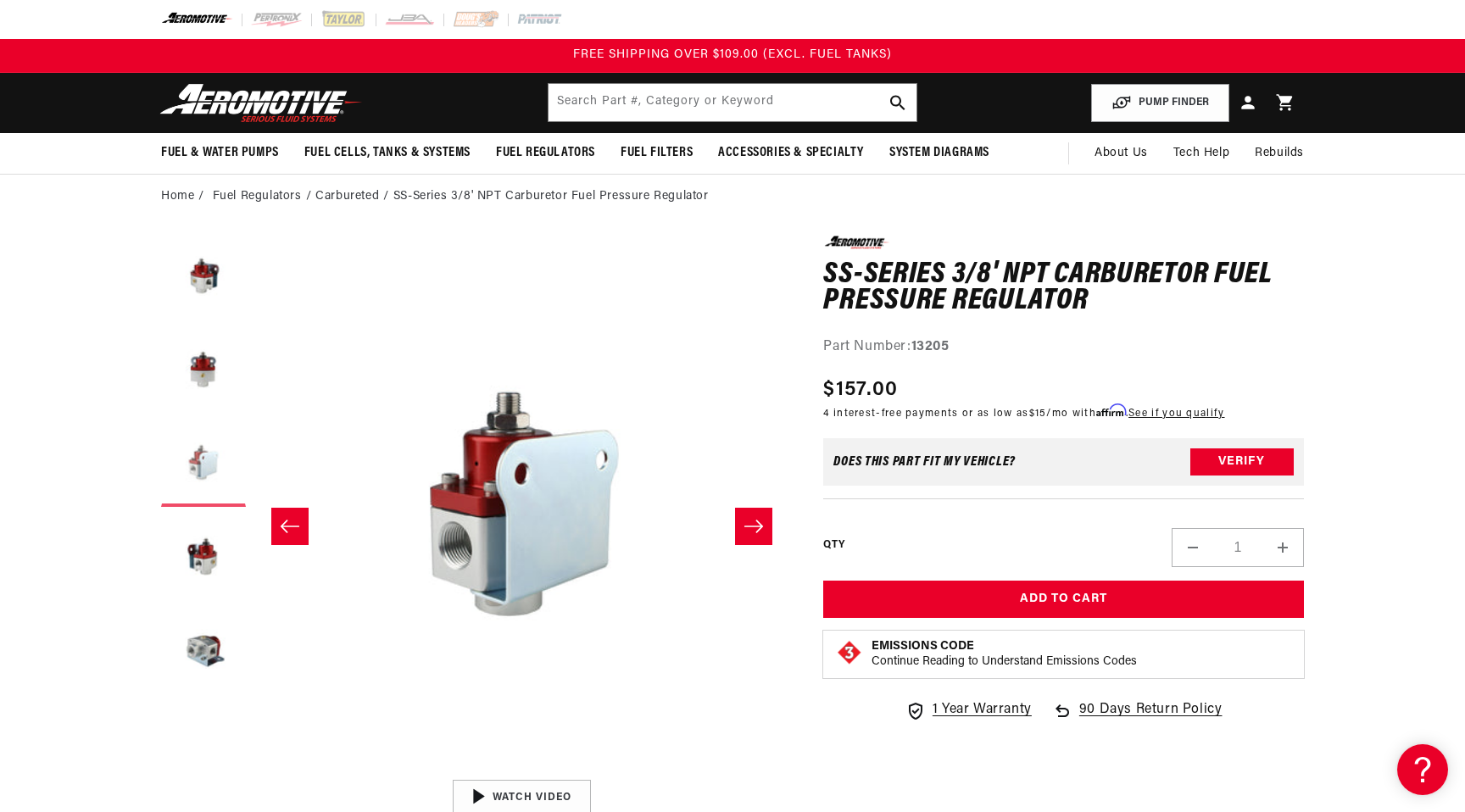
scroll to position [0, 1070]
click at [209, 549] on button "Load image 4 in gallery view" at bounding box center [203, 557] width 85 height 85
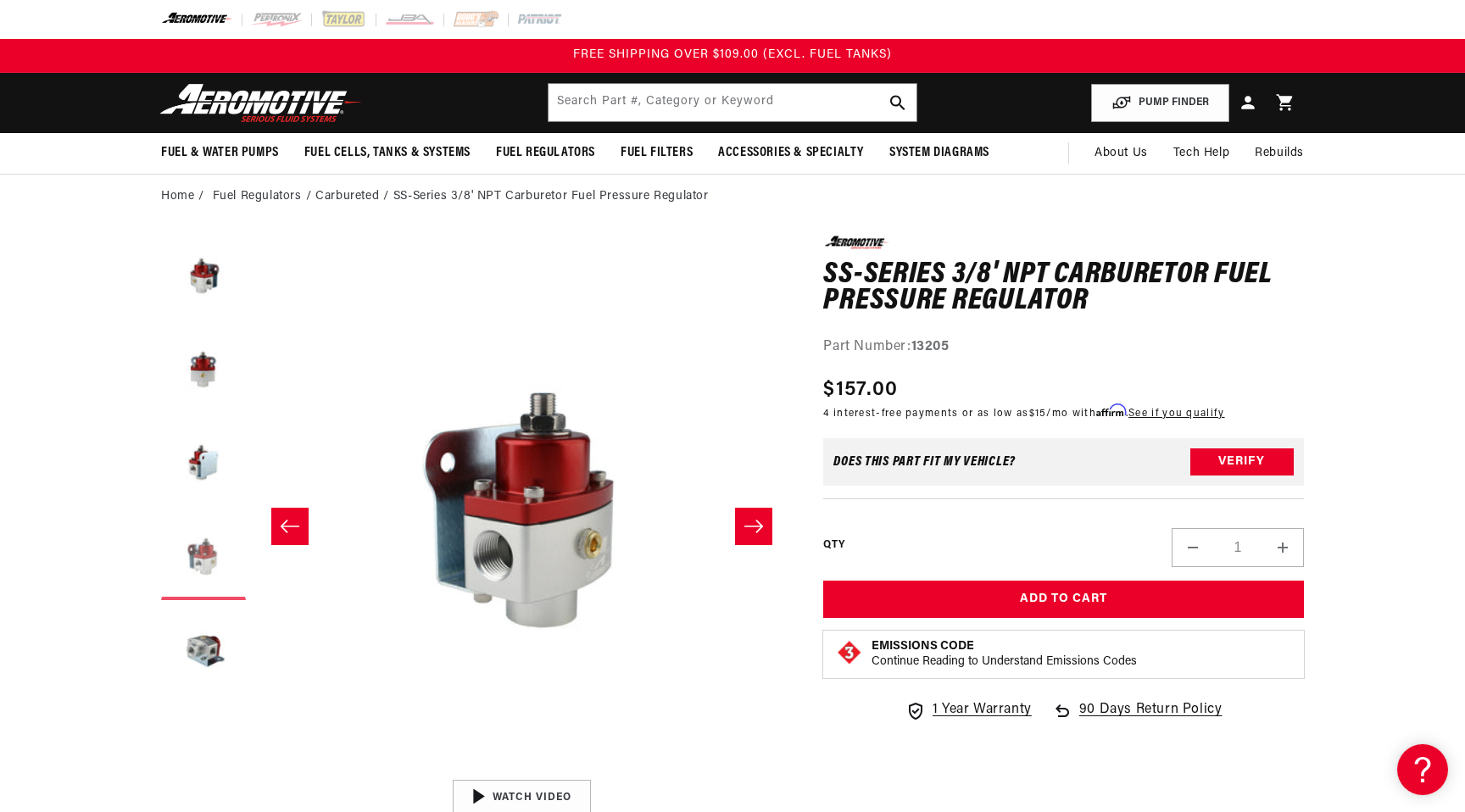
scroll to position [0, 1606]
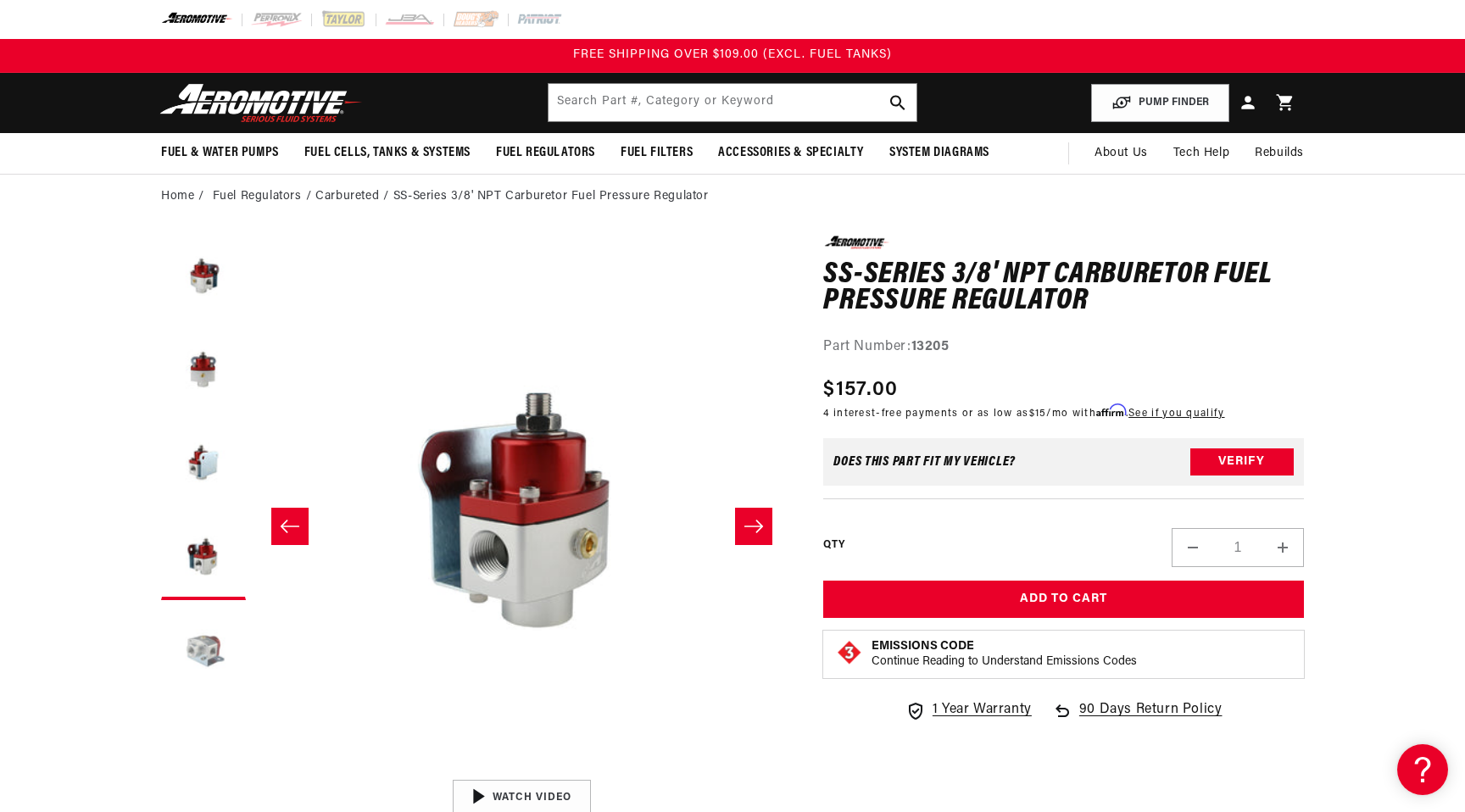
click at [205, 641] on button "Load image 5 in gallery view" at bounding box center [203, 651] width 85 height 85
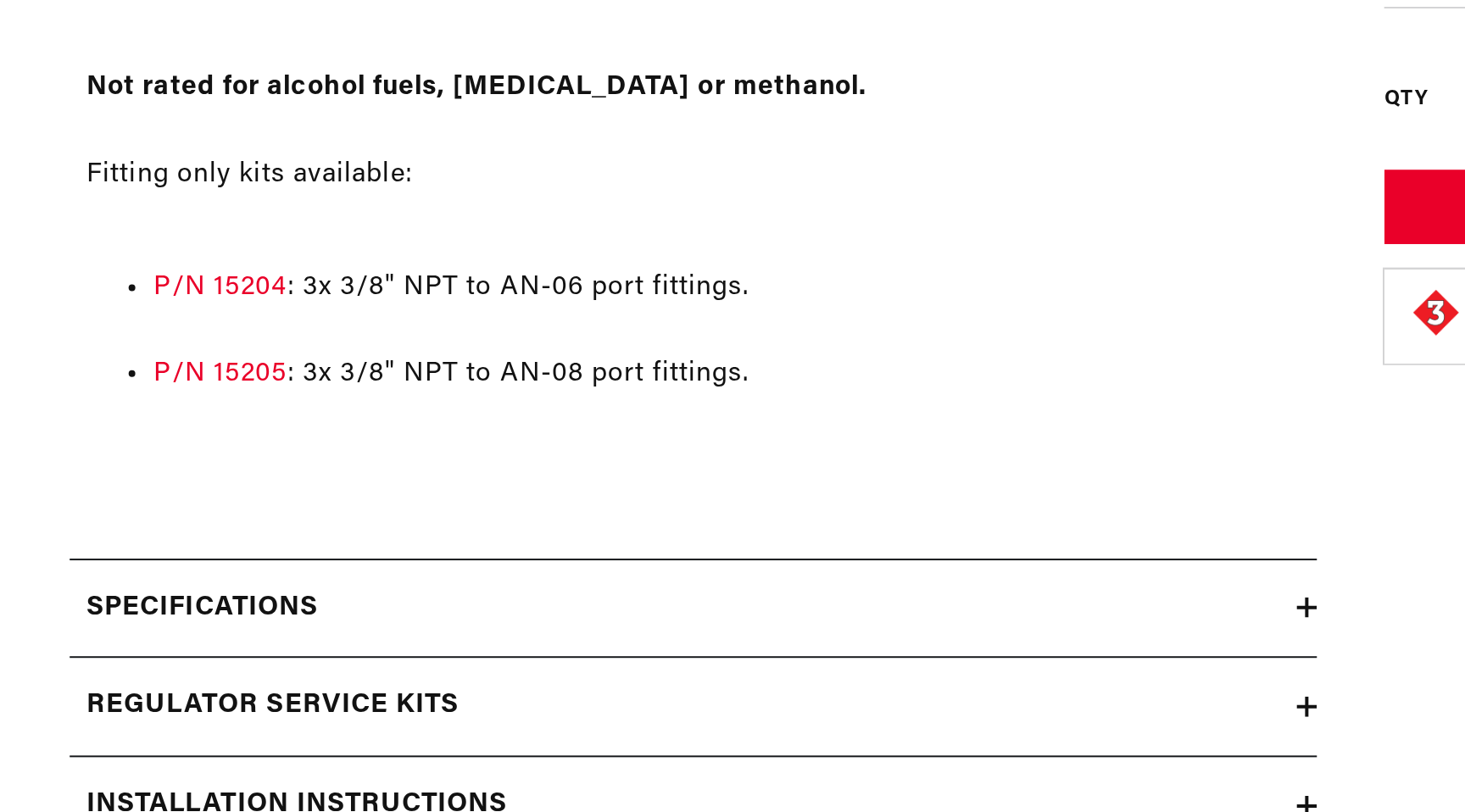
scroll to position [979, 0]
